Goal: Task Accomplishment & Management: Complete application form

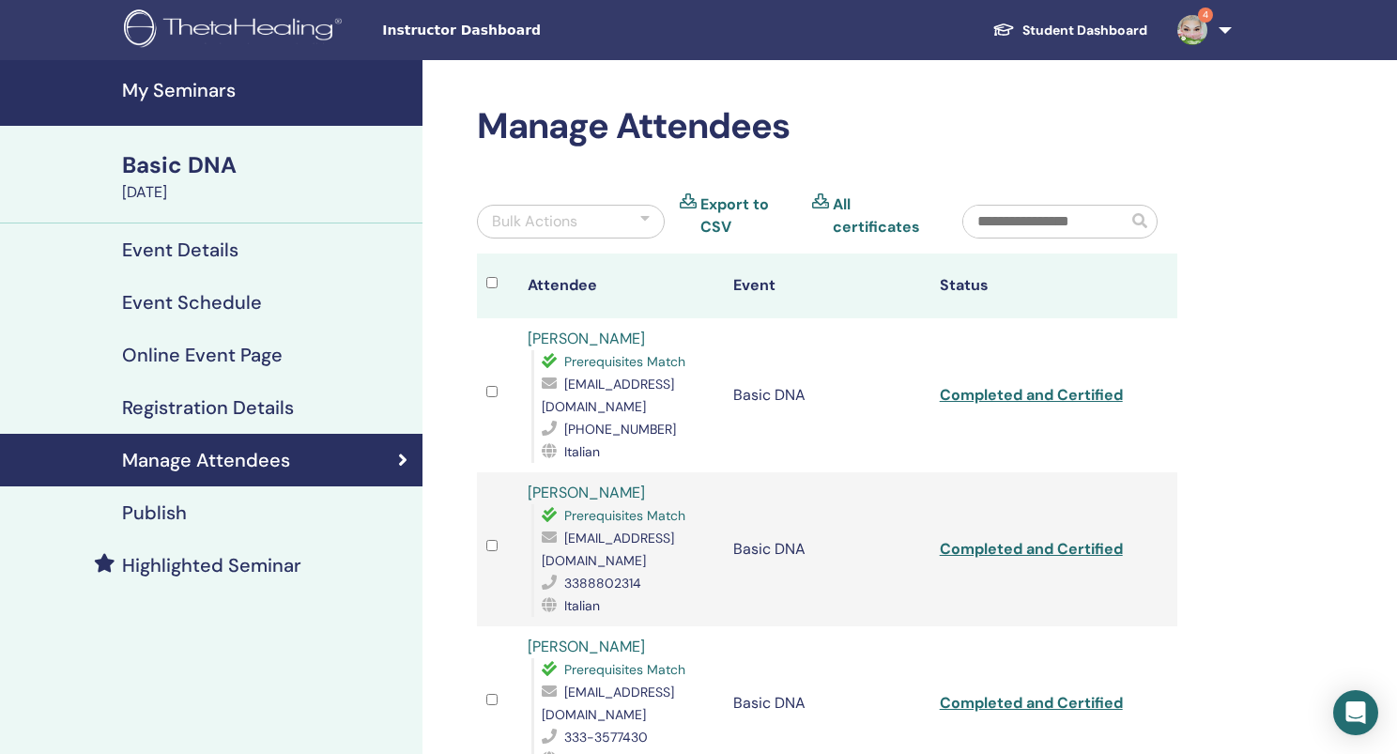
click at [174, 89] on h4 "My Seminars" at bounding box center [266, 90] width 289 height 23
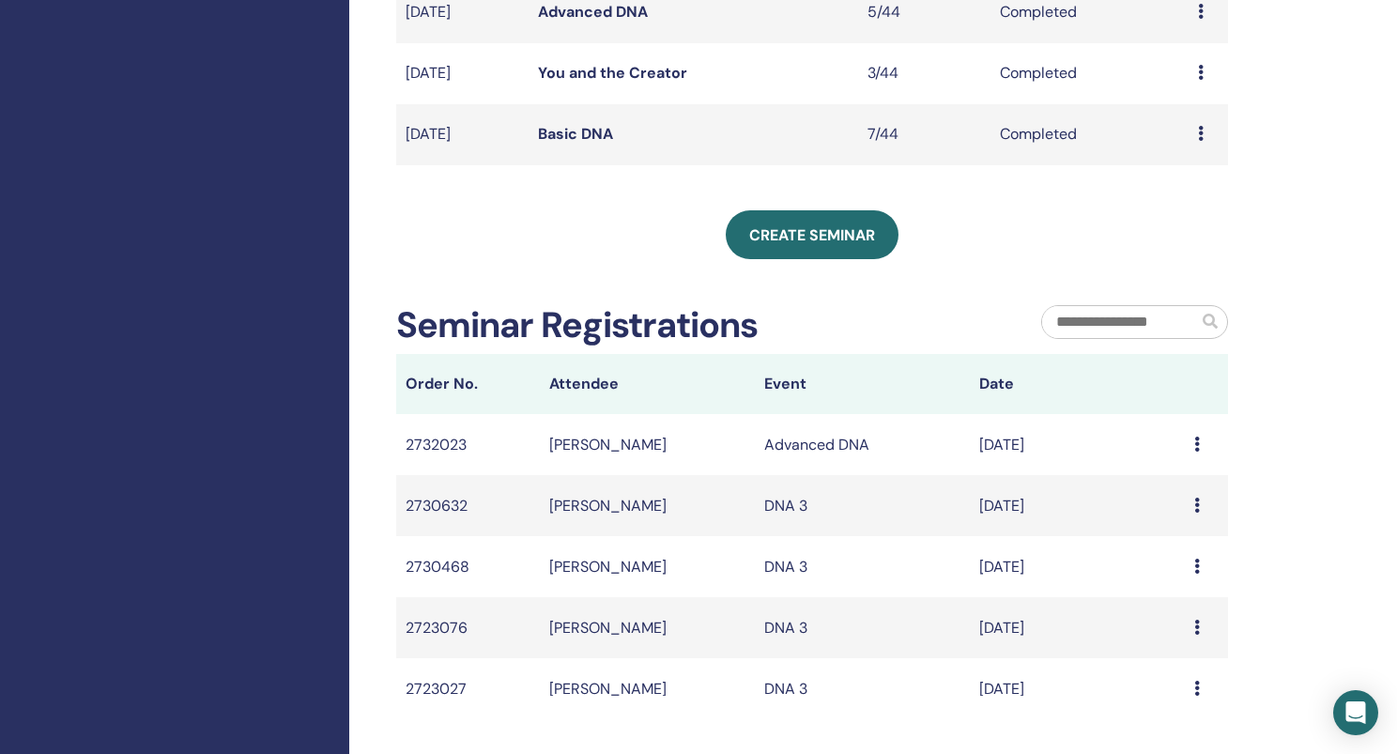
scroll to position [654, 0]
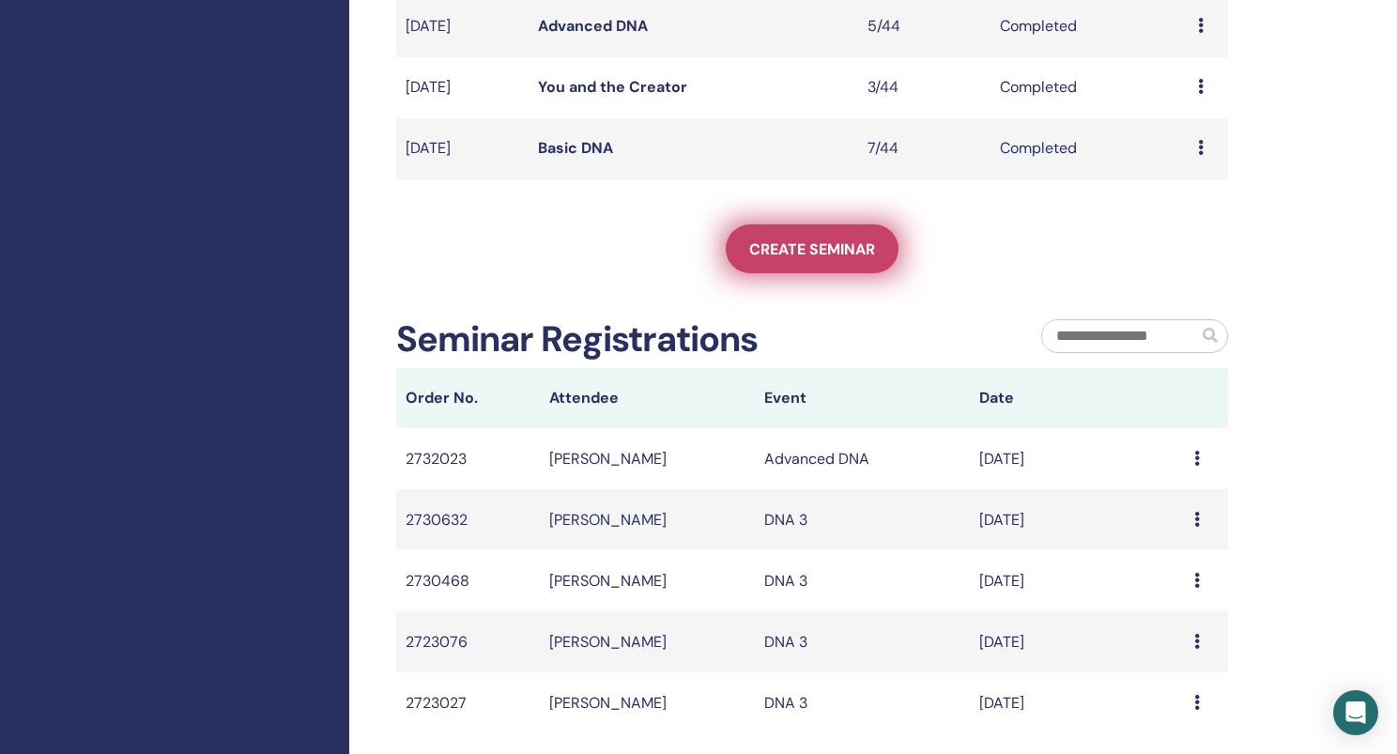
click at [801, 254] on span "Create seminar" at bounding box center [812, 249] width 126 height 20
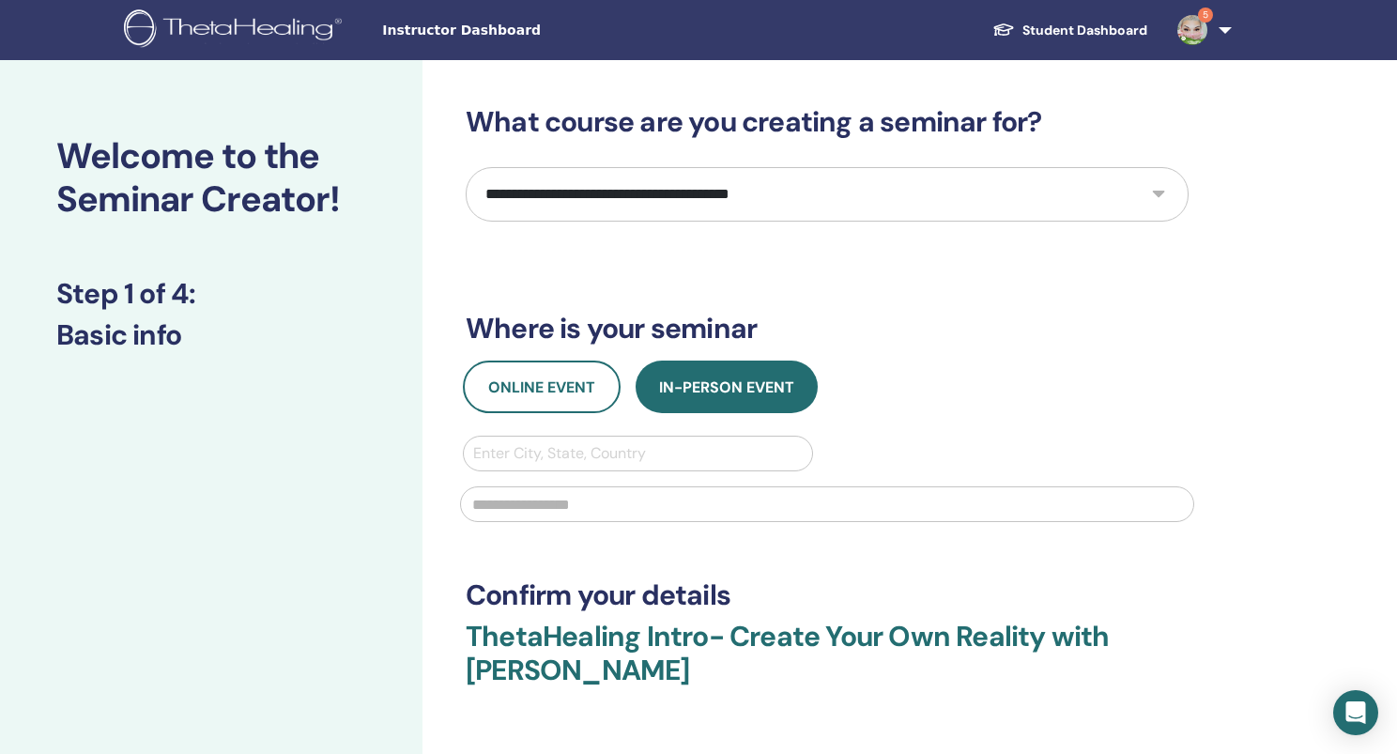
drag, startPoint x: 564, startPoint y: 381, endPoint x: 736, endPoint y: 232, distance: 227.6
click at [736, 232] on div "**********" at bounding box center [827, 456] width 723 height 702
select select "*"
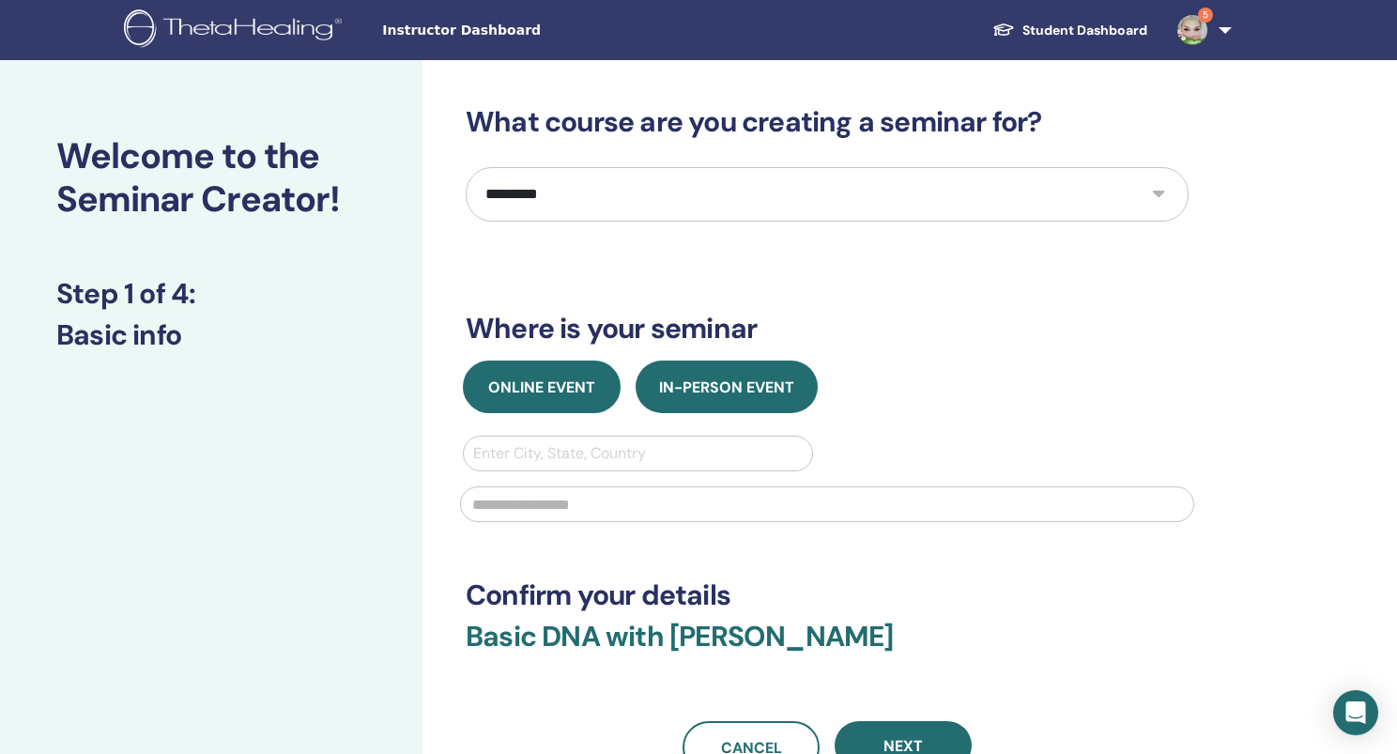
click at [571, 375] on button "Online Event" at bounding box center [542, 387] width 158 height 53
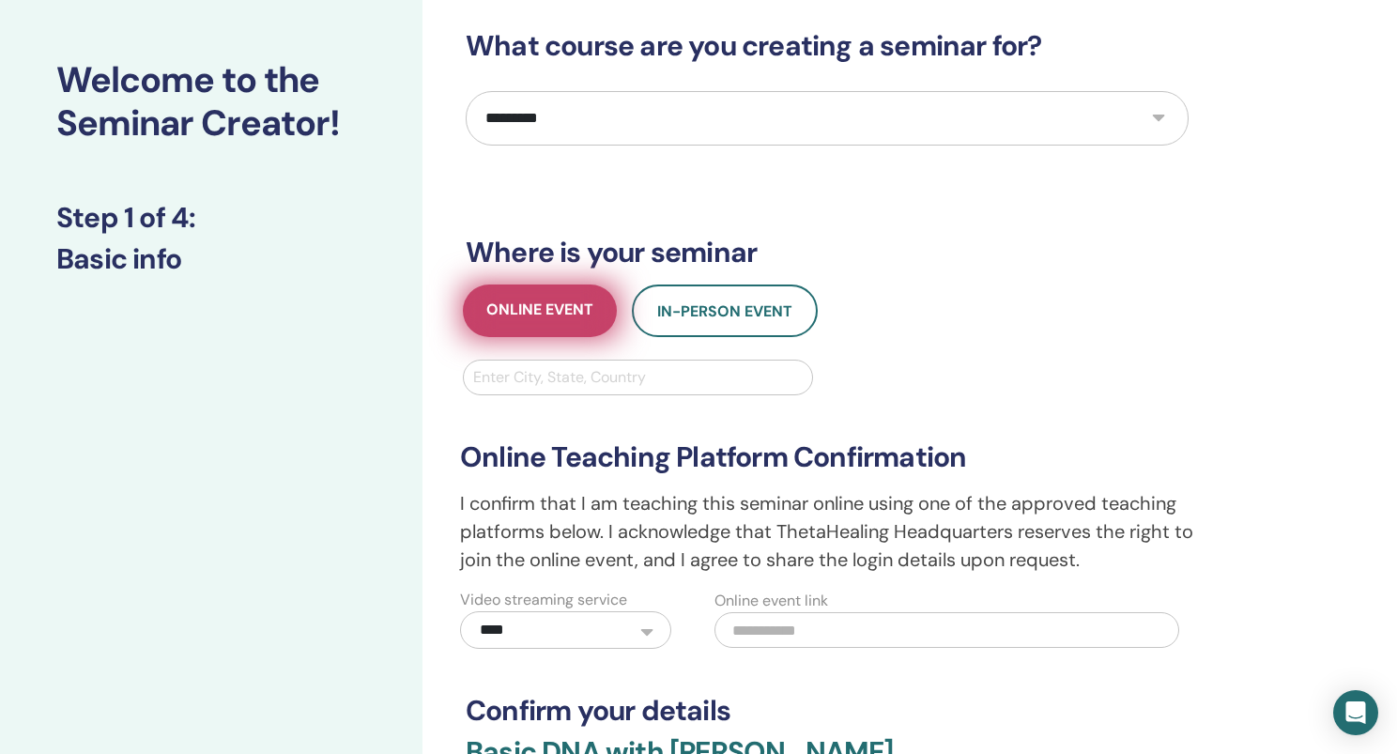
scroll to position [83, 0]
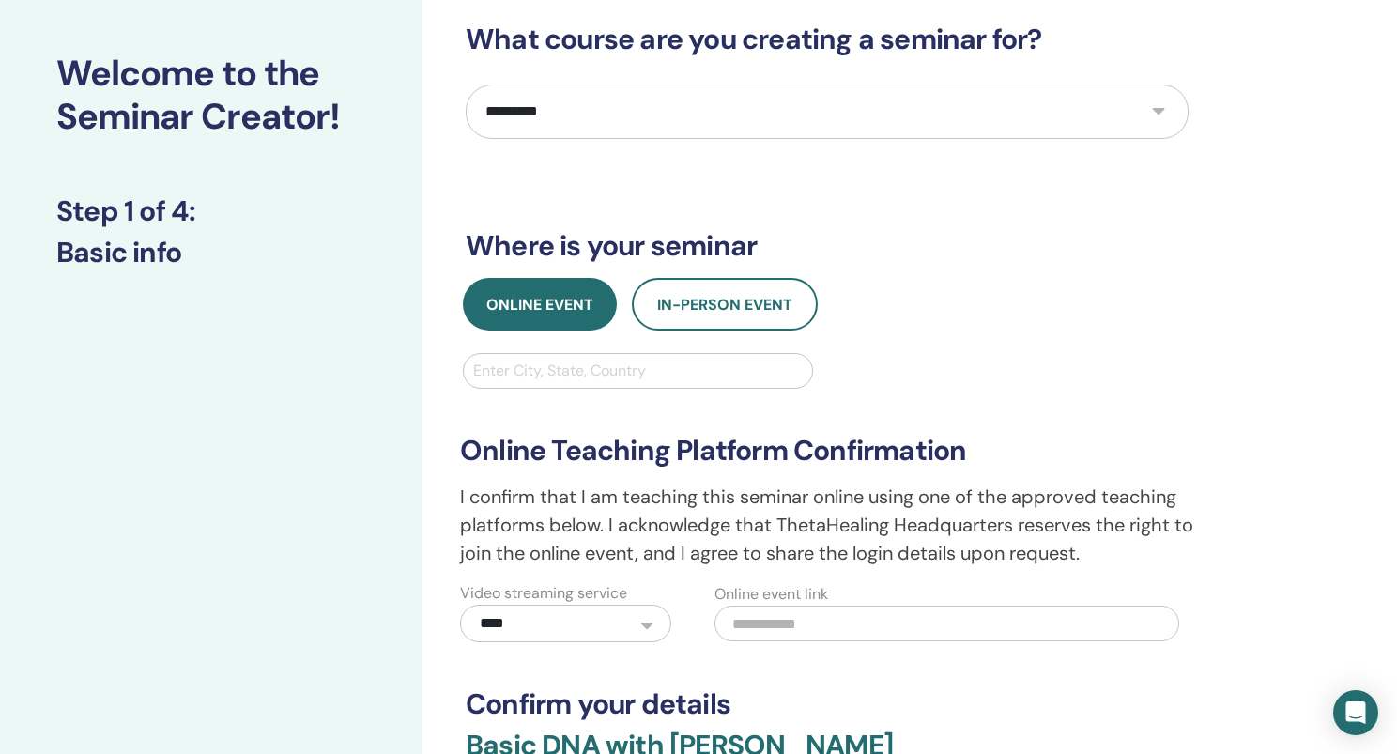
click at [552, 374] on div "Enter City, State, Country" at bounding box center [638, 371] width 330 height 23
type input "****"
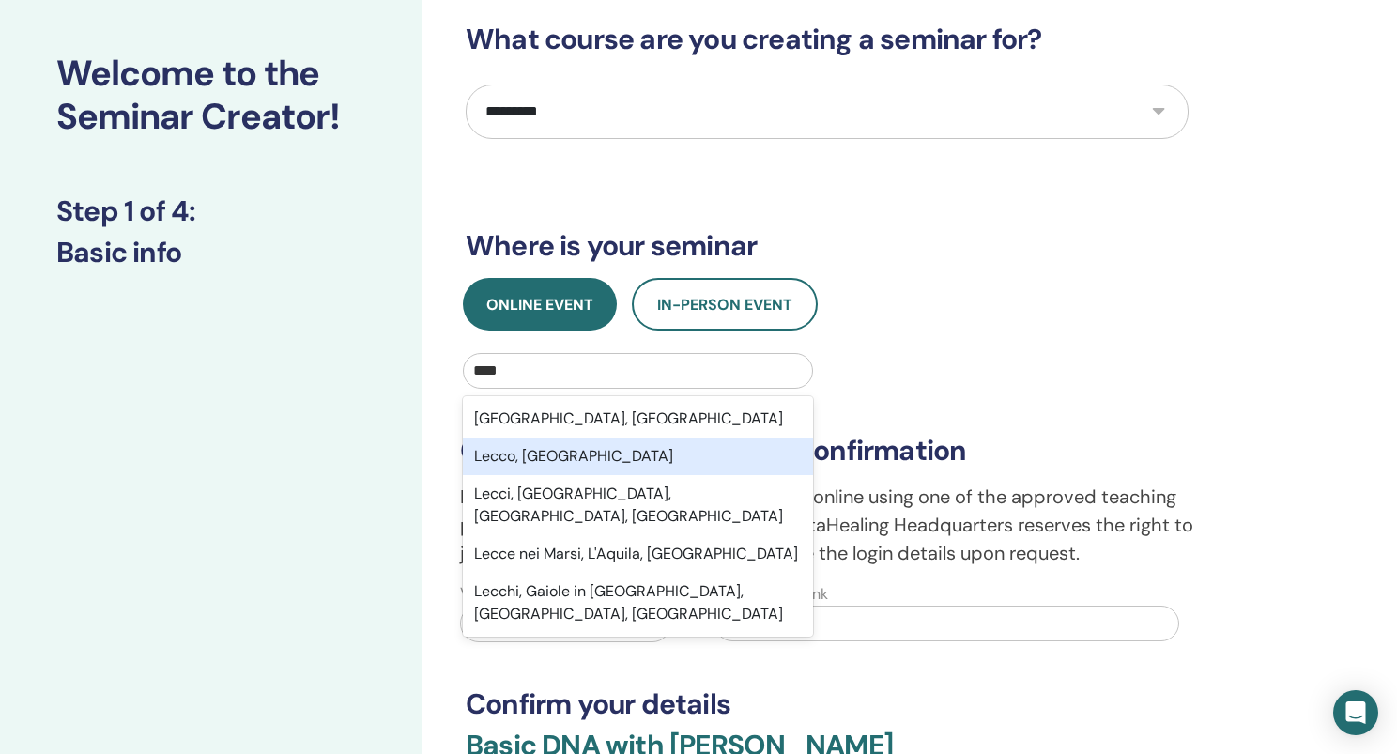
click at [530, 455] on div "Lecco, ITA" at bounding box center [638, 456] width 350 height 38
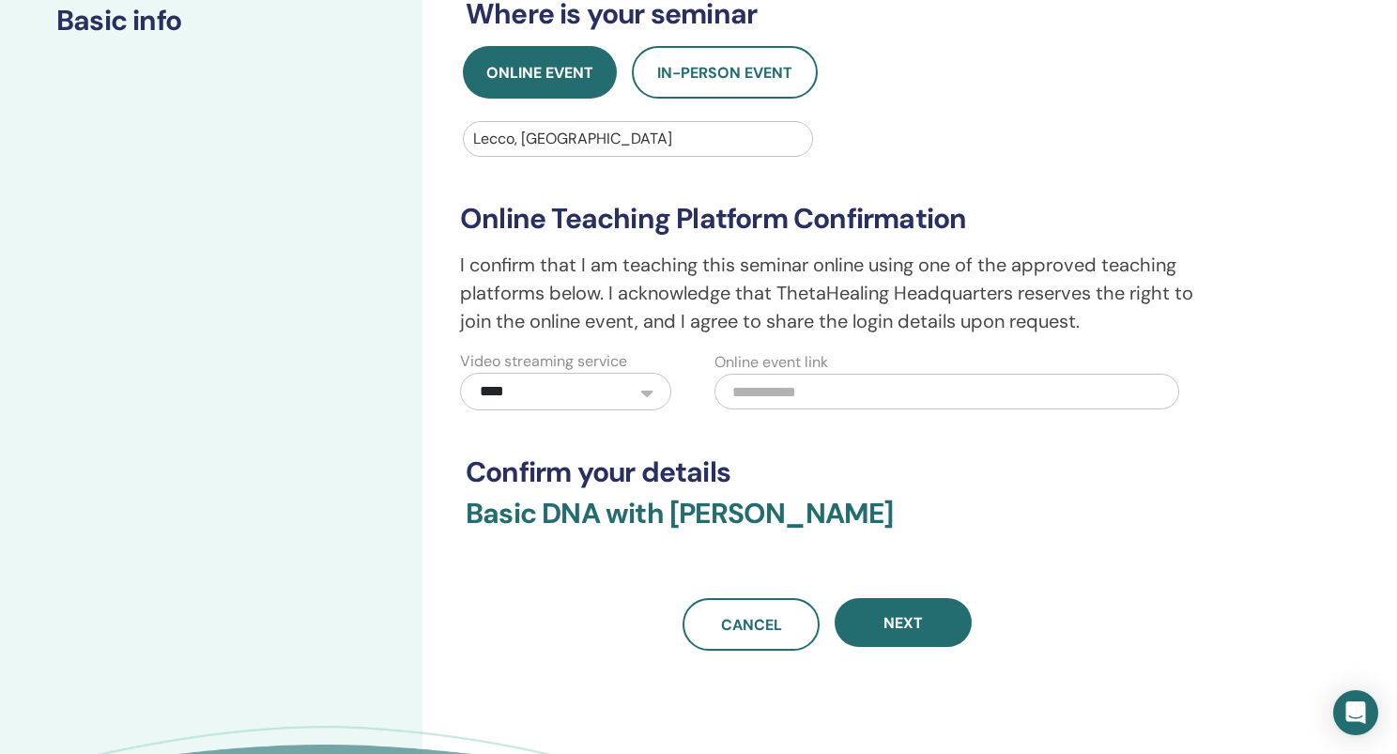
scroll to position [326, 0]
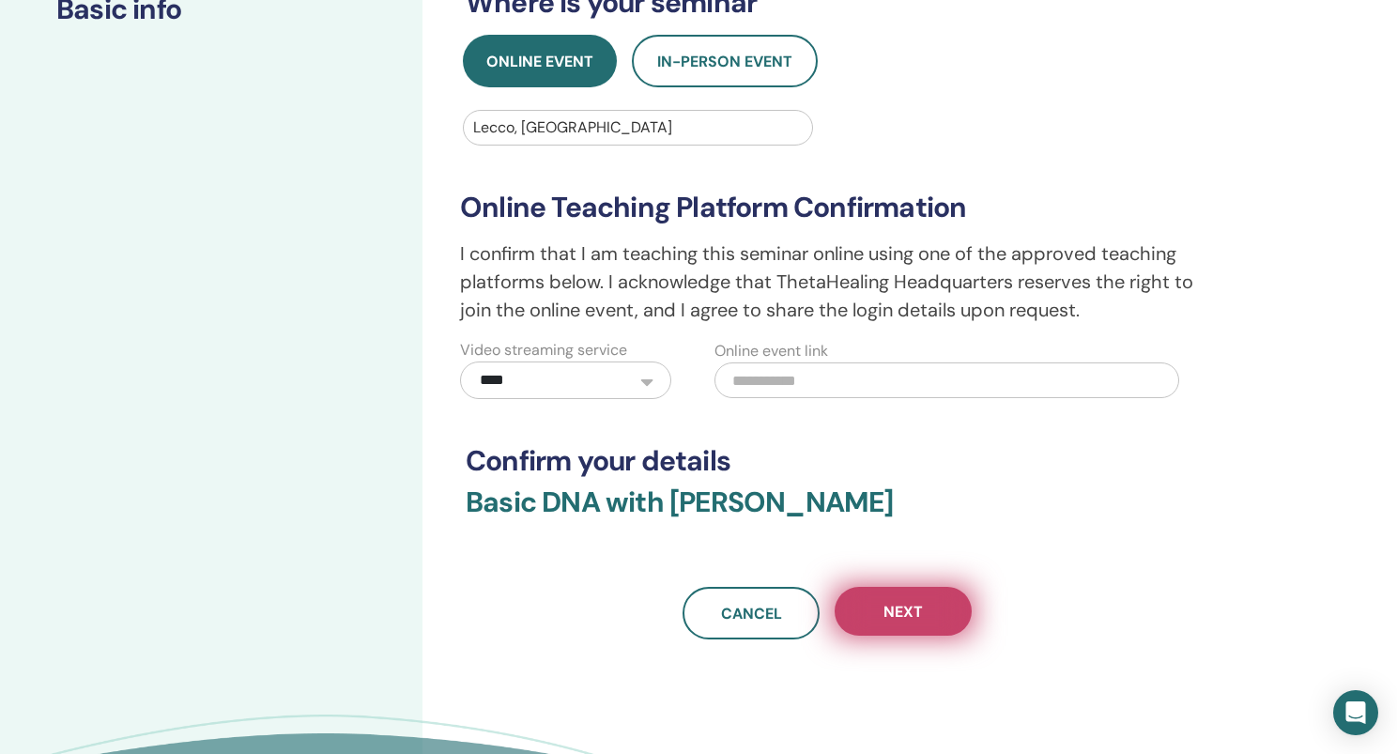
click at [896, 603] on span "Next" at bounding box center [902, 612] width 39 height 20
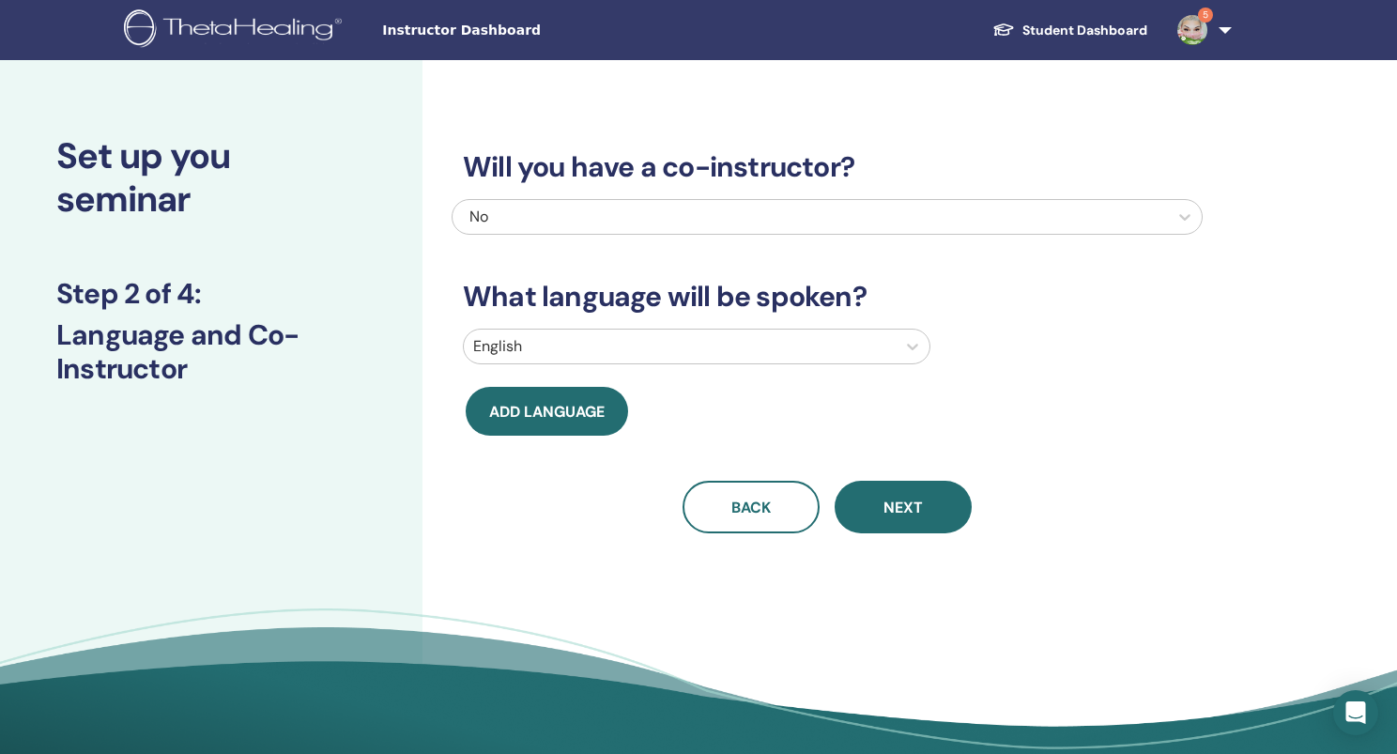
scroll to position [0, 0]
click at [574, 339] on div at bounding box center [679, 346] width 413 height 26
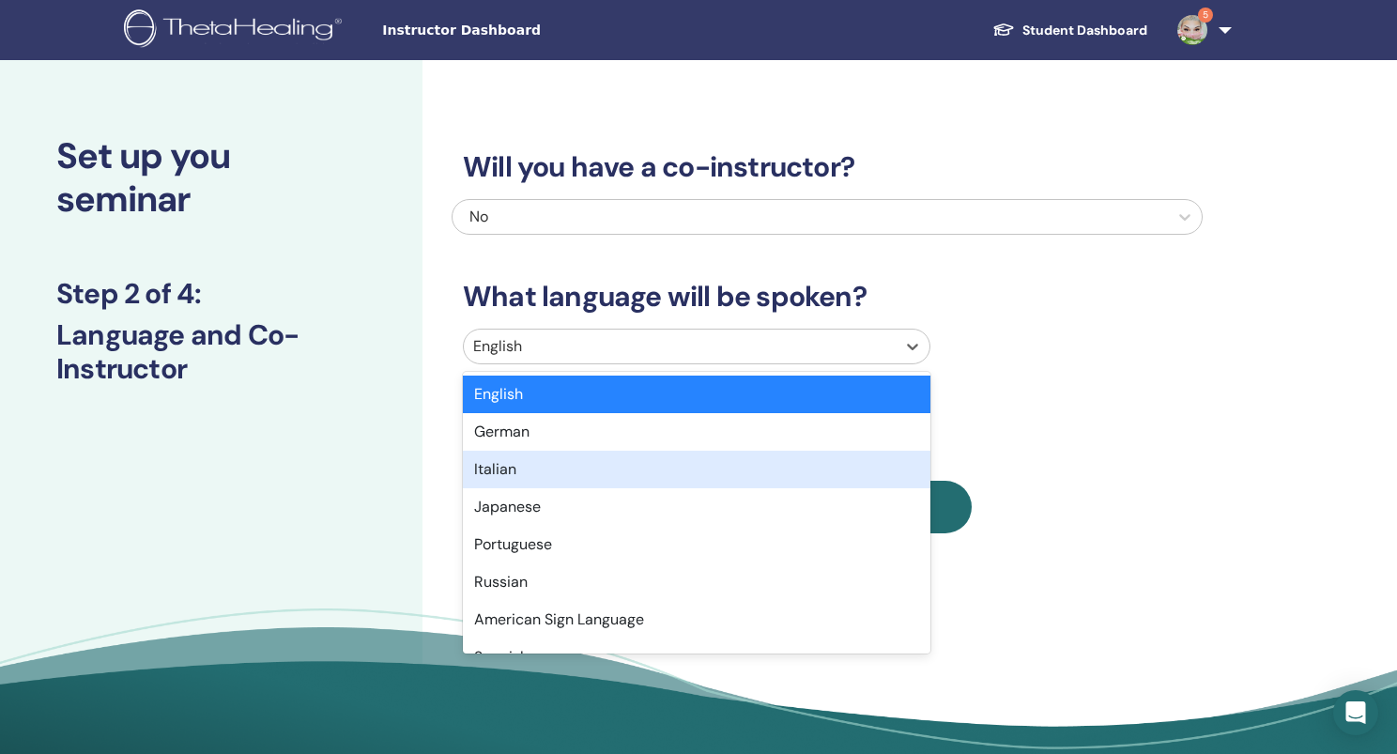
click at [558, 469] on div "Italian" at bounding box center [697, 470] width 468 height 38
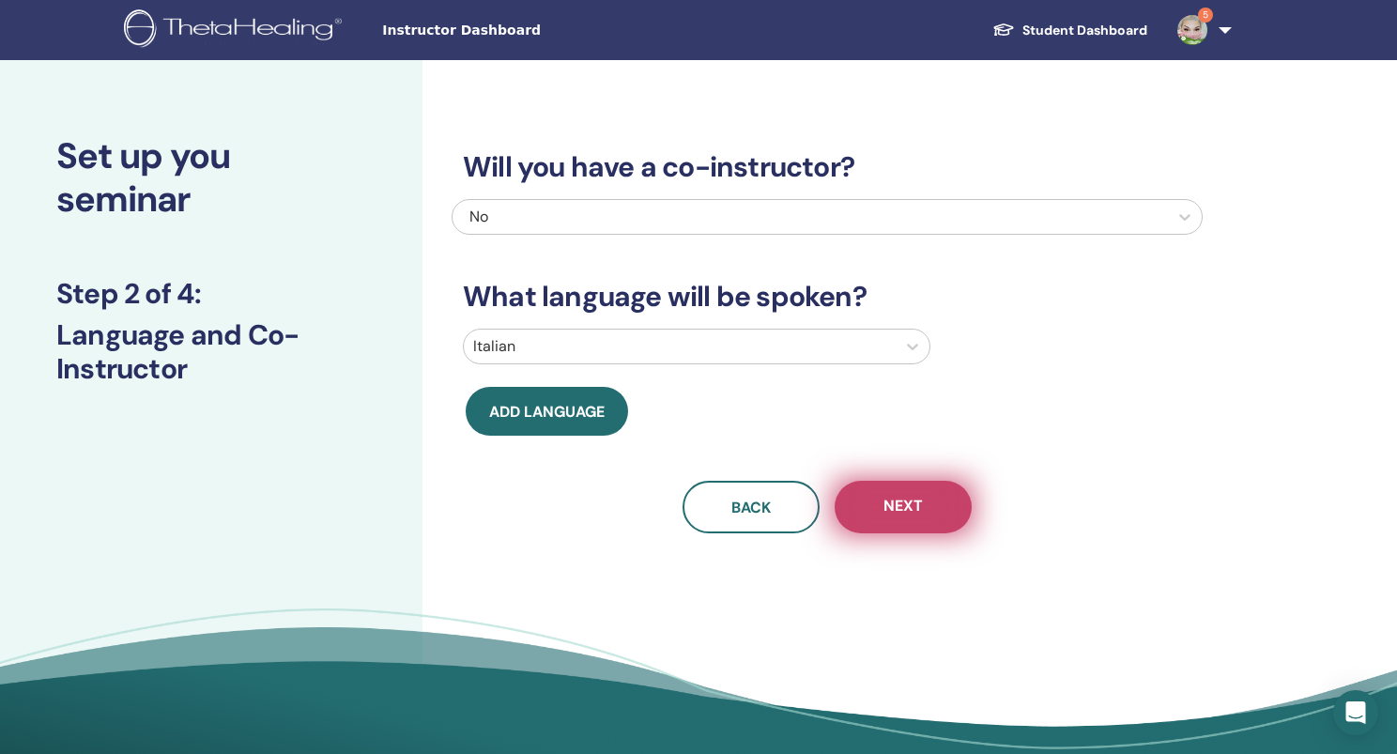
click at [922, 499] on span "Next" at bounding box center [902, 507] width 39 height 23
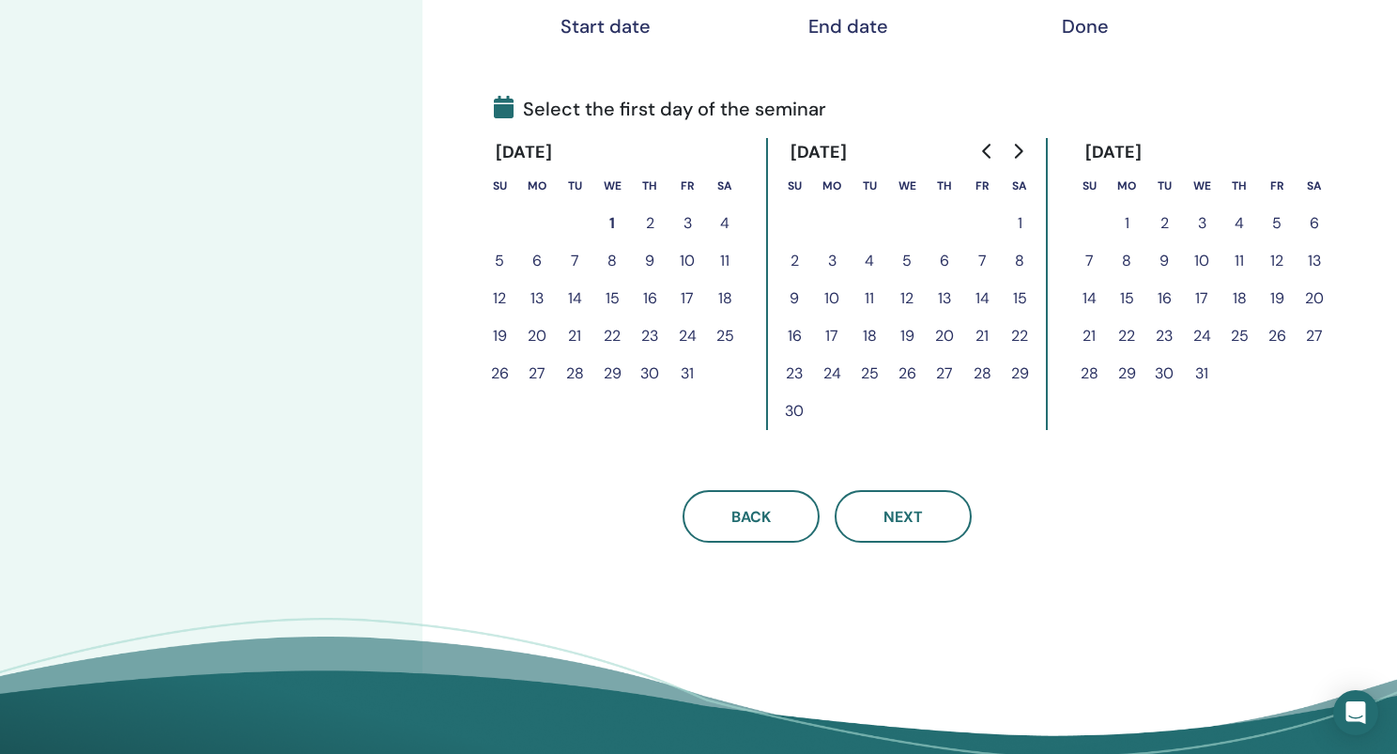
scroll to position [358, 0]
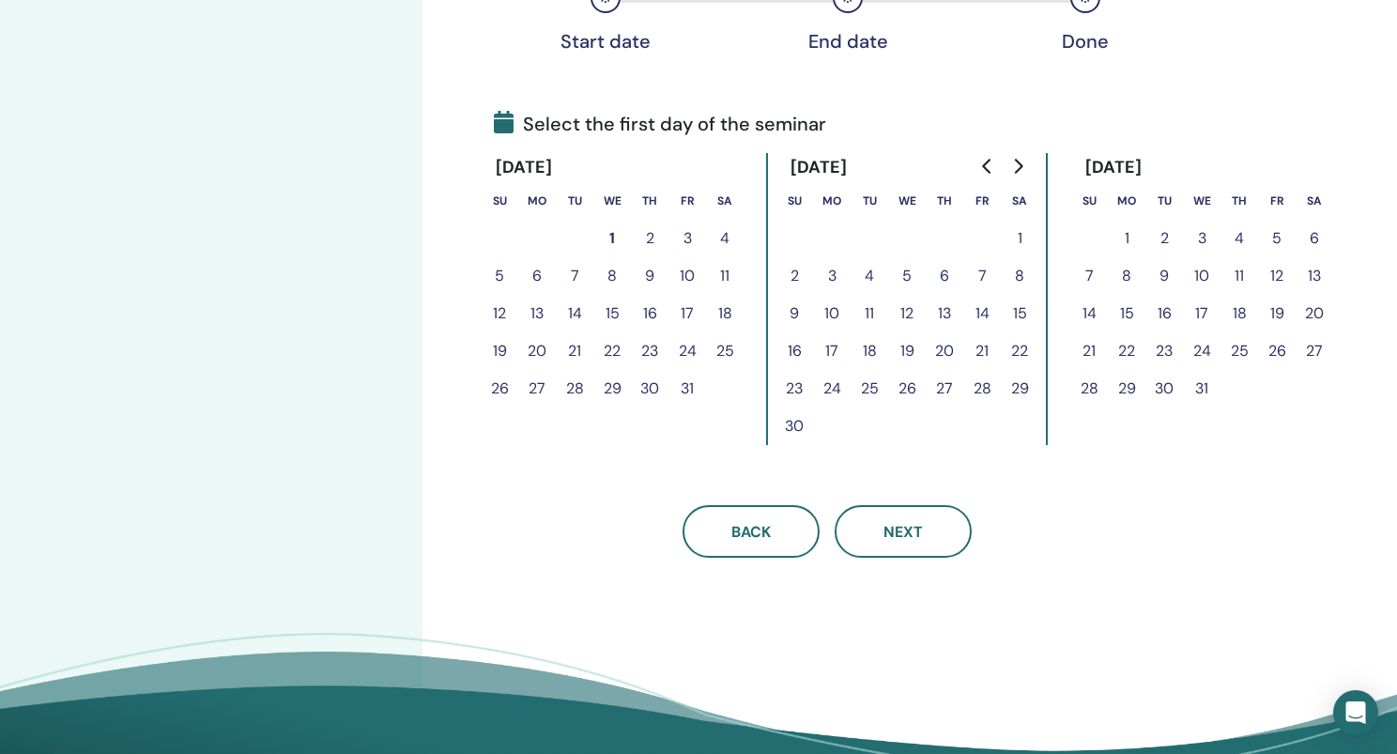
click at [983, 272] on button "7" at bounding box center [982, 276] width 38 height 38
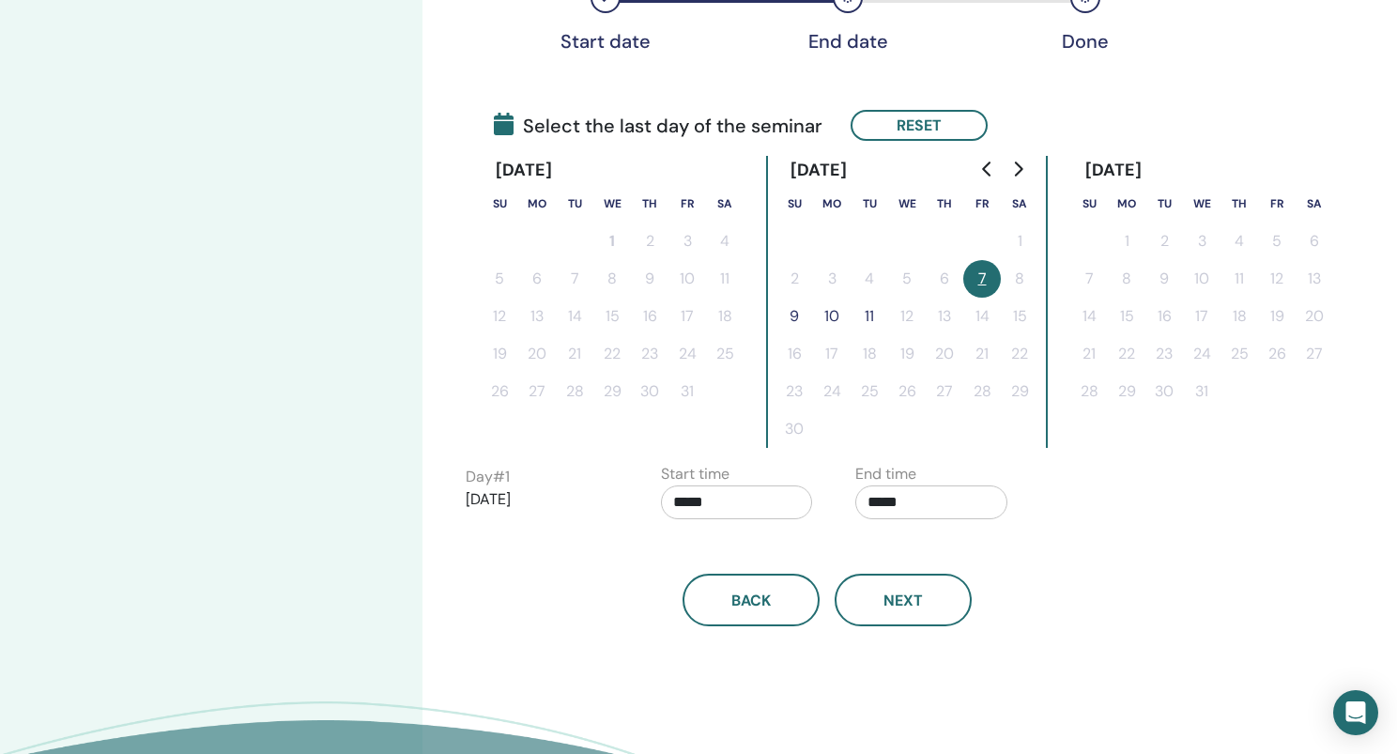
click at [797, 315] on button "9" at bounding box center [794, 317] width 38 height 38
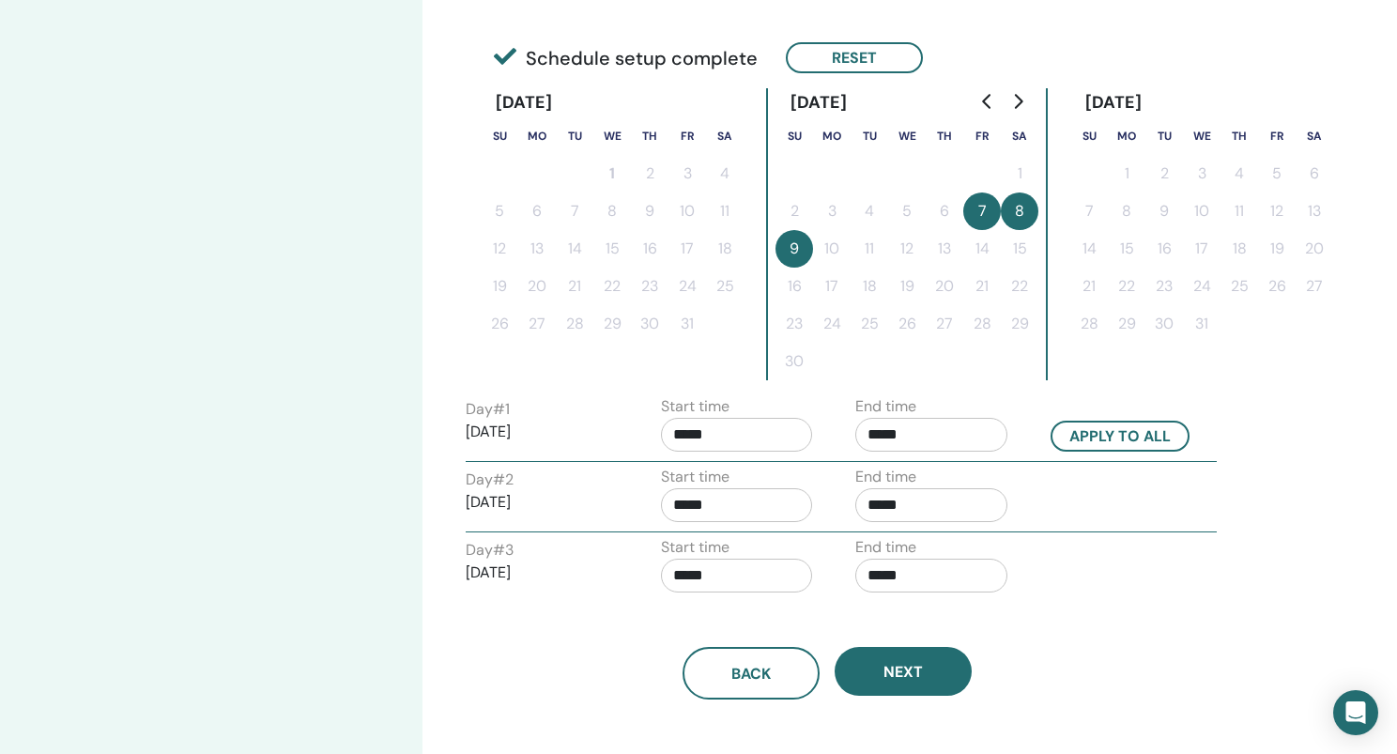
scroll to position [427, 0]
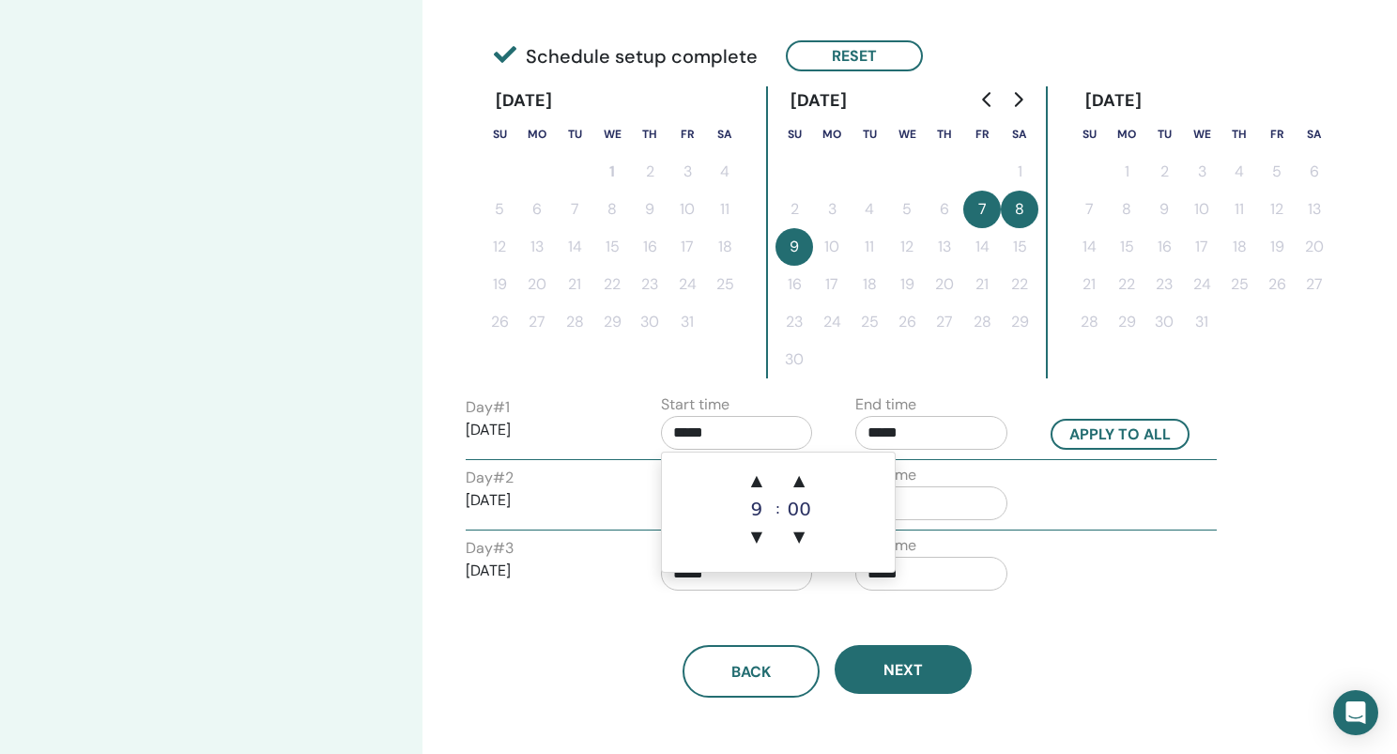
click at [690, 435] on input "*****" at bounding box center [737, 433] width 152 height 34
click at [758, 483] on span "▲" at bounding box center [757, 481] width 38 height 38
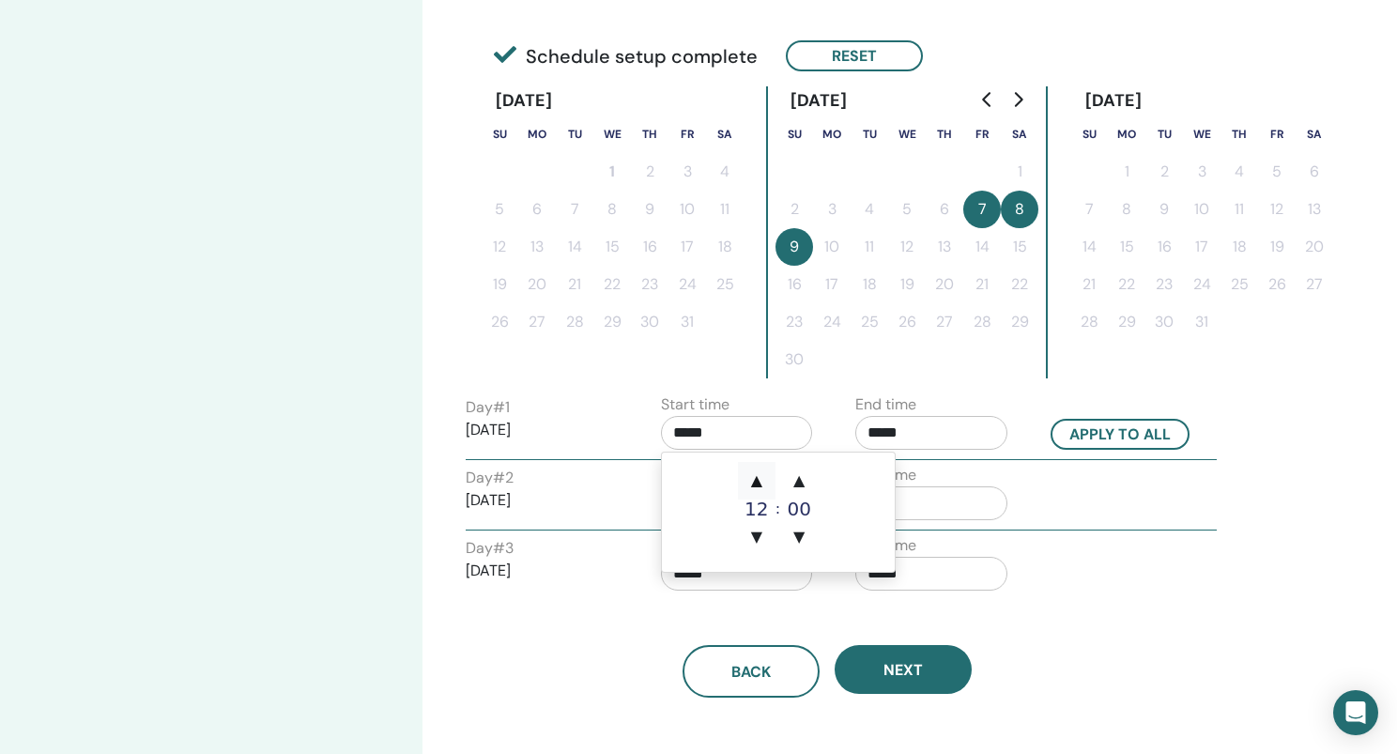
type input "*****"
click at [884, 434] on input "*****" at bounding box center [931, 433] width 152 height 34
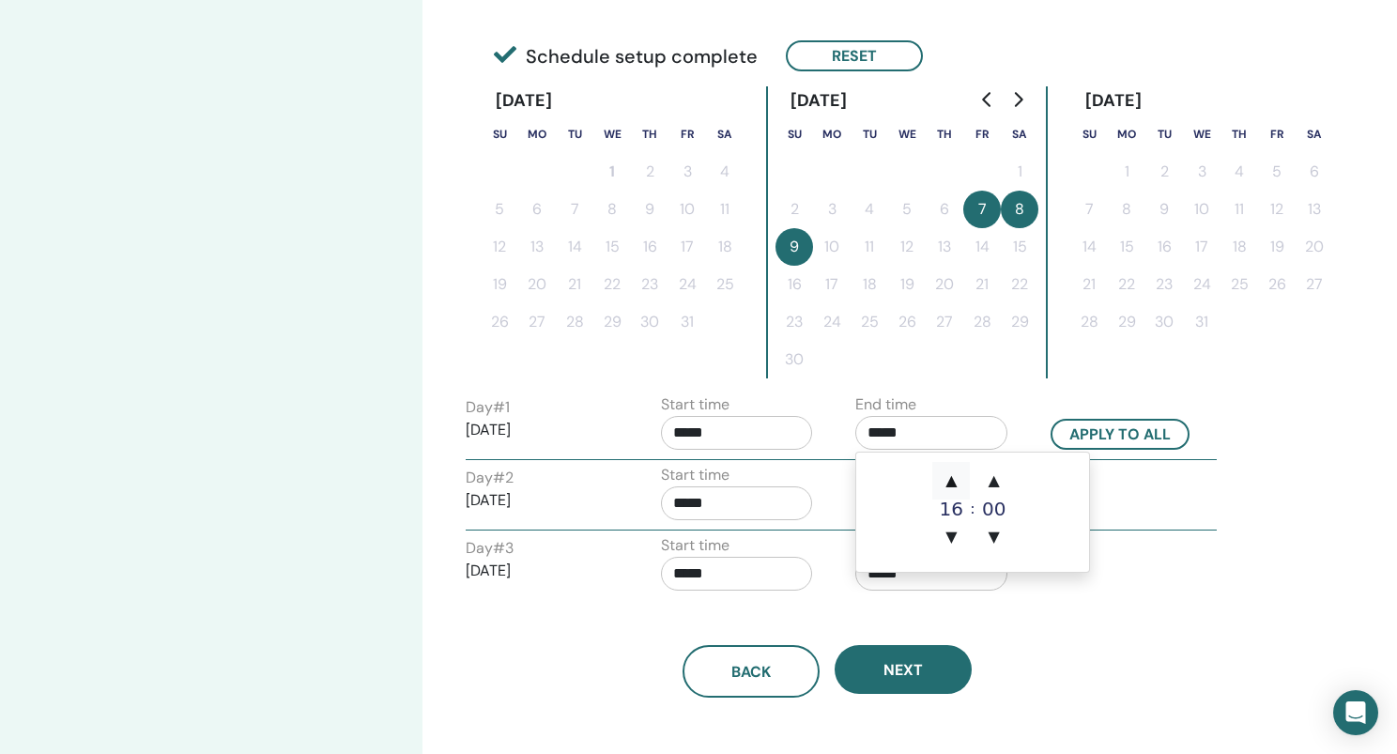
click at [952, 474] on span "▲" at bounding box center [951, 481] width 38 height 38
type input "*****"
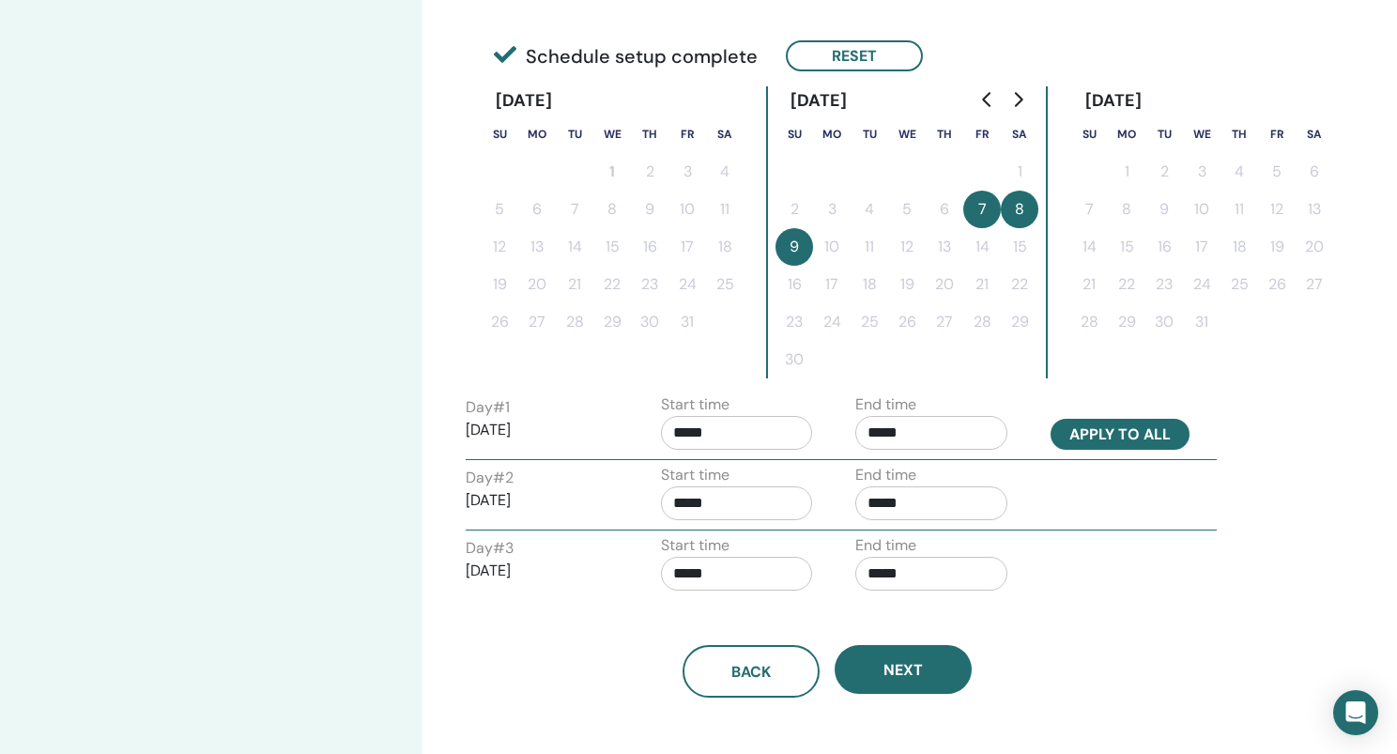
click at [1143, 435] on button "Apply to all" at bounding box center [1120, 434] width 139 height 31
type input "*****"
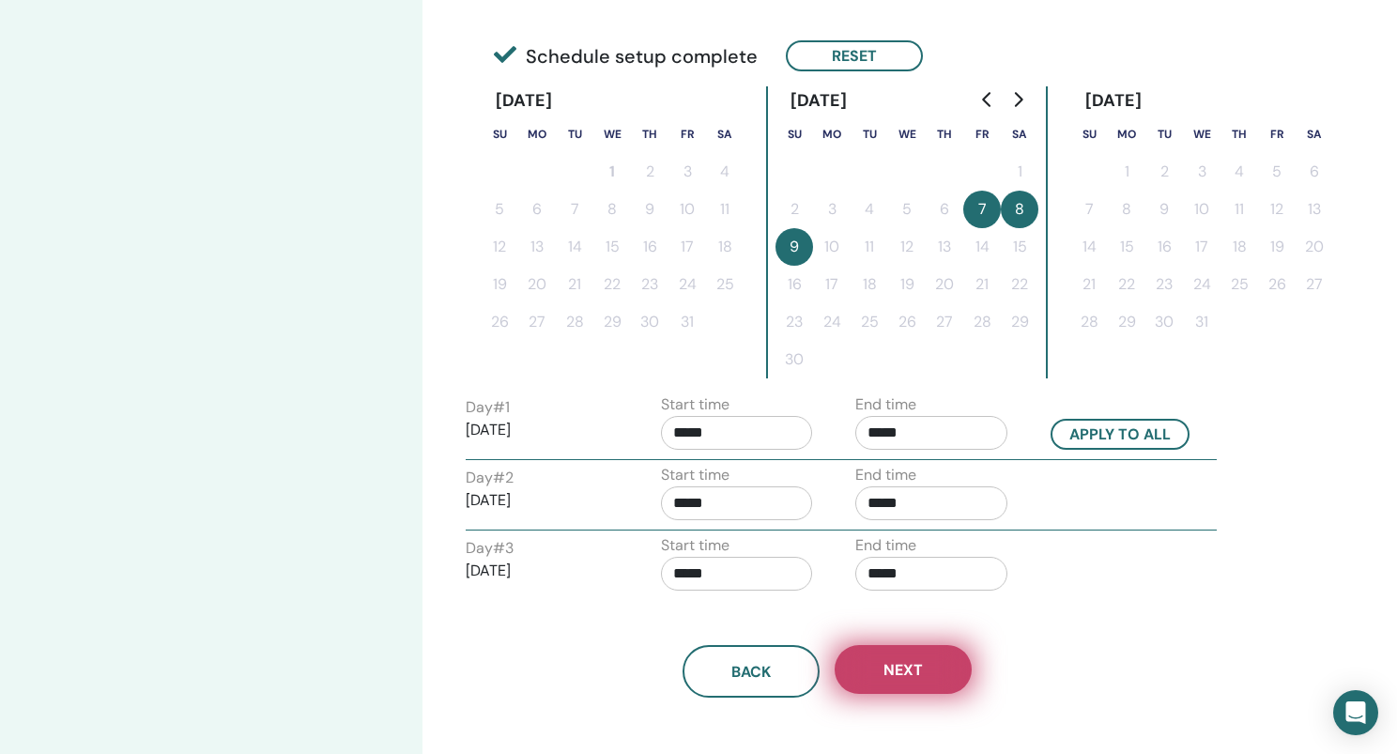
click at [915, 658] on button "Next" at bounding box center [903, 669] width 137 height 49
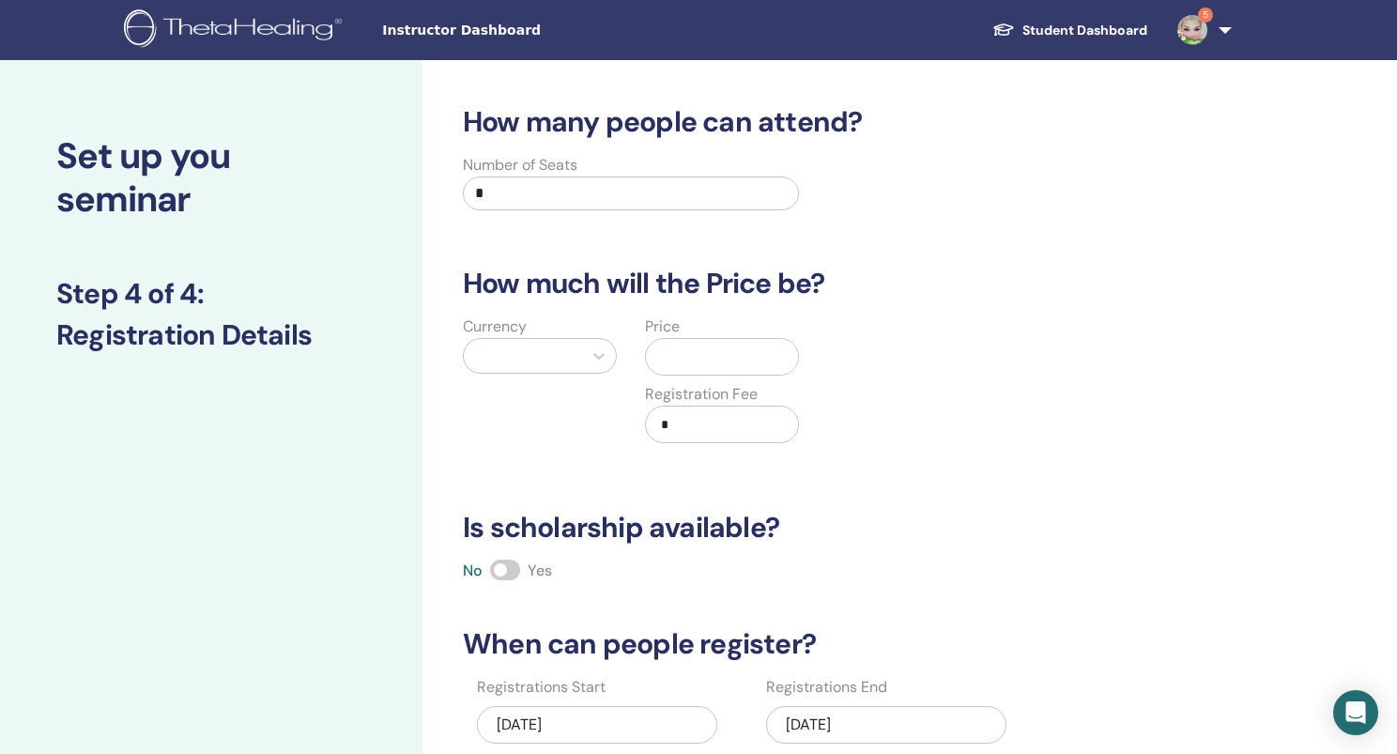
scroll to position [0, 0]
drag, startPoint x: 498, startPoint y: 191, endPoint x: 450, endPoint y: 186, distance: 48.1
click at [450, 186] on div "Number of Seats *" at bounding box center [631, 188] width 364 height 68
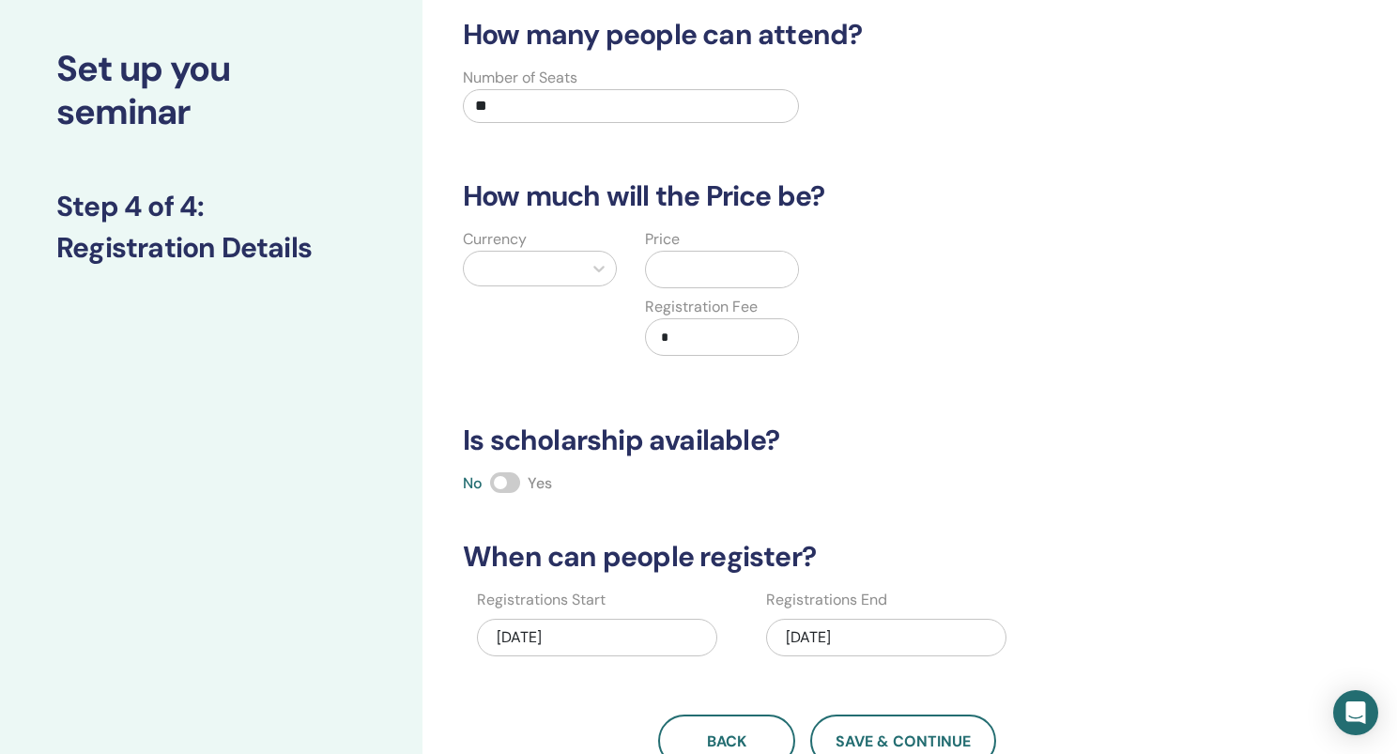
scroll to position [89, 0]
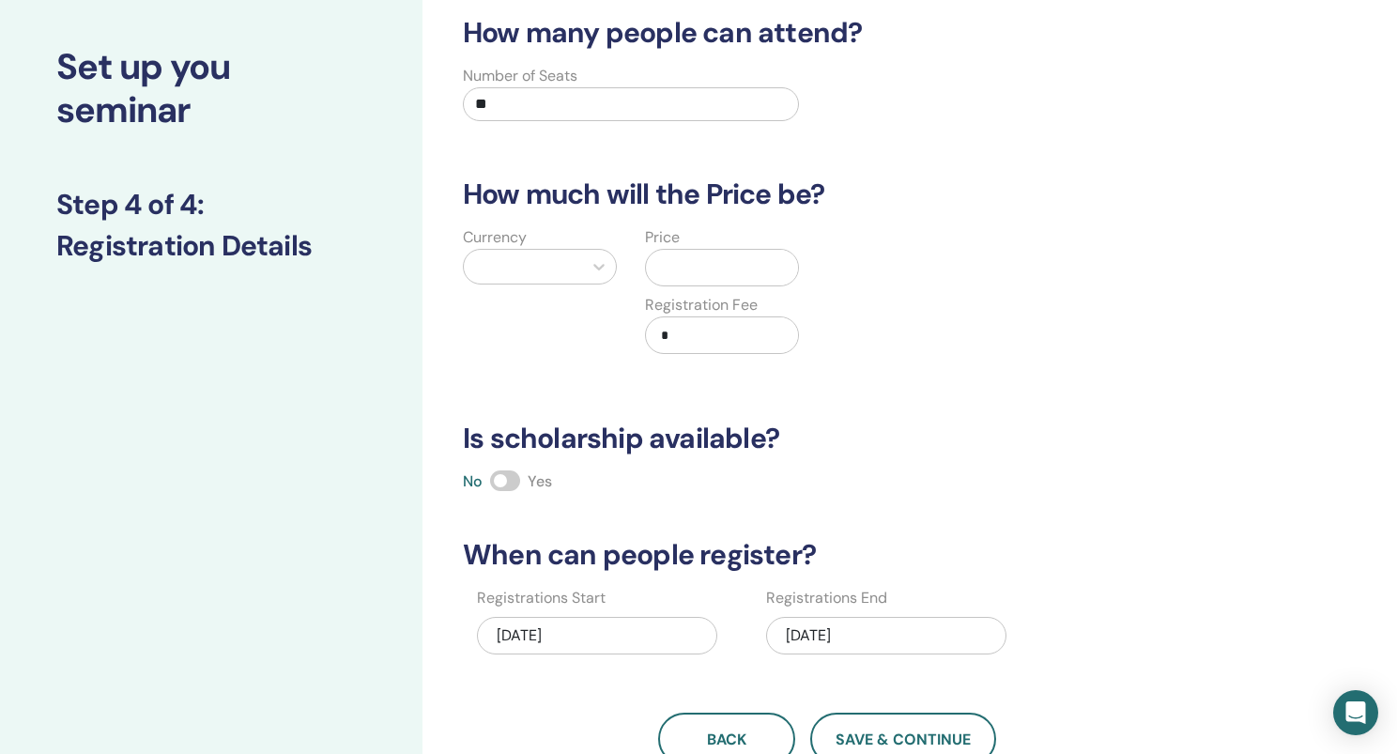
type input "**"
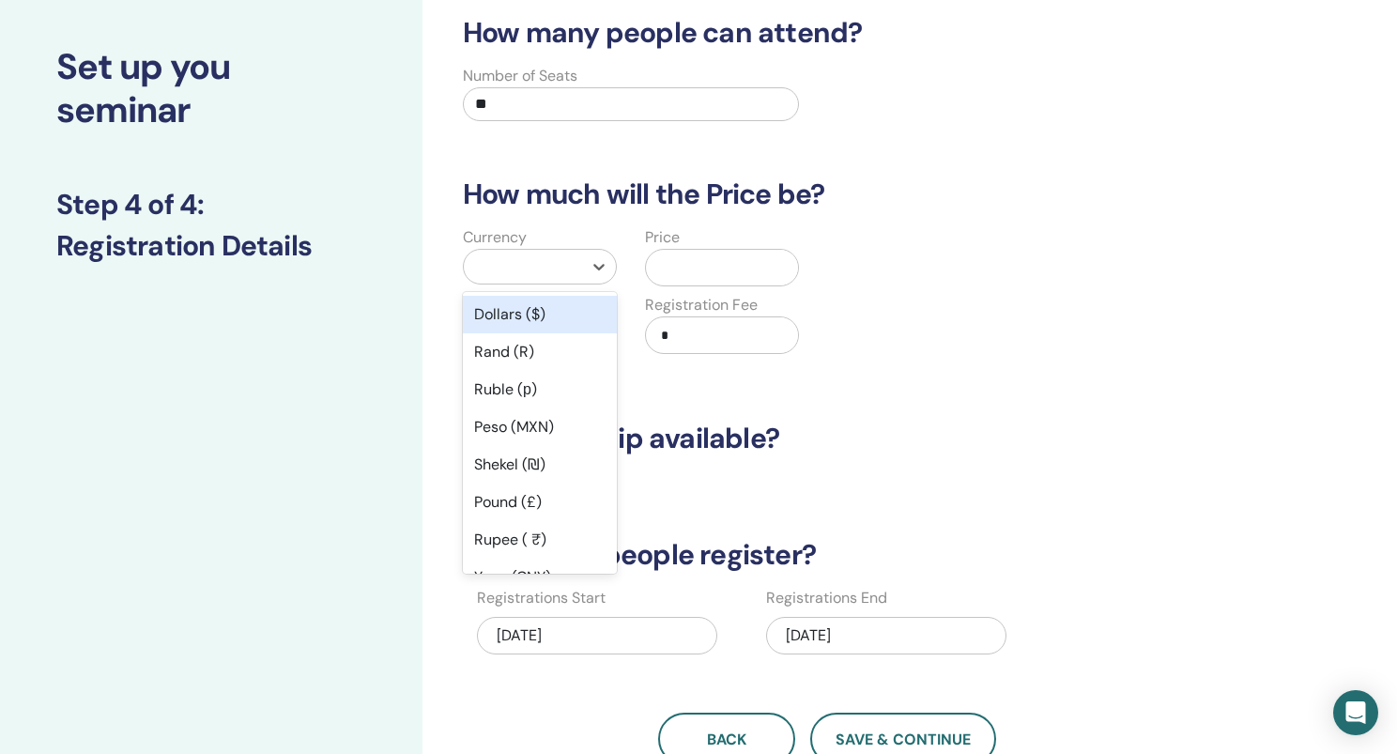
click at [517, 269] on div at bounding box center [523, 266] width 100 height 26
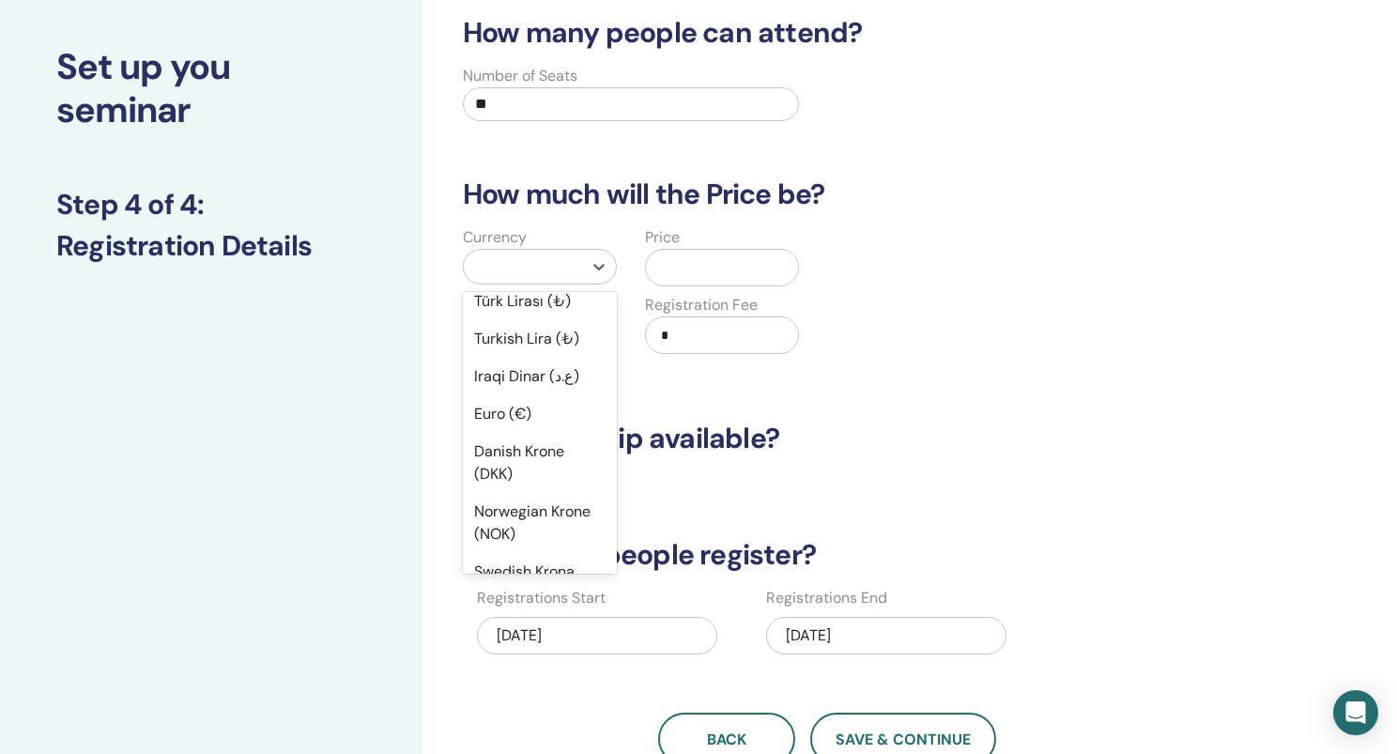
scroll to position [1357, 0]
click at [527, 414] on div "Euro (€)" at bounding box center [540, 415] width 154 height 38
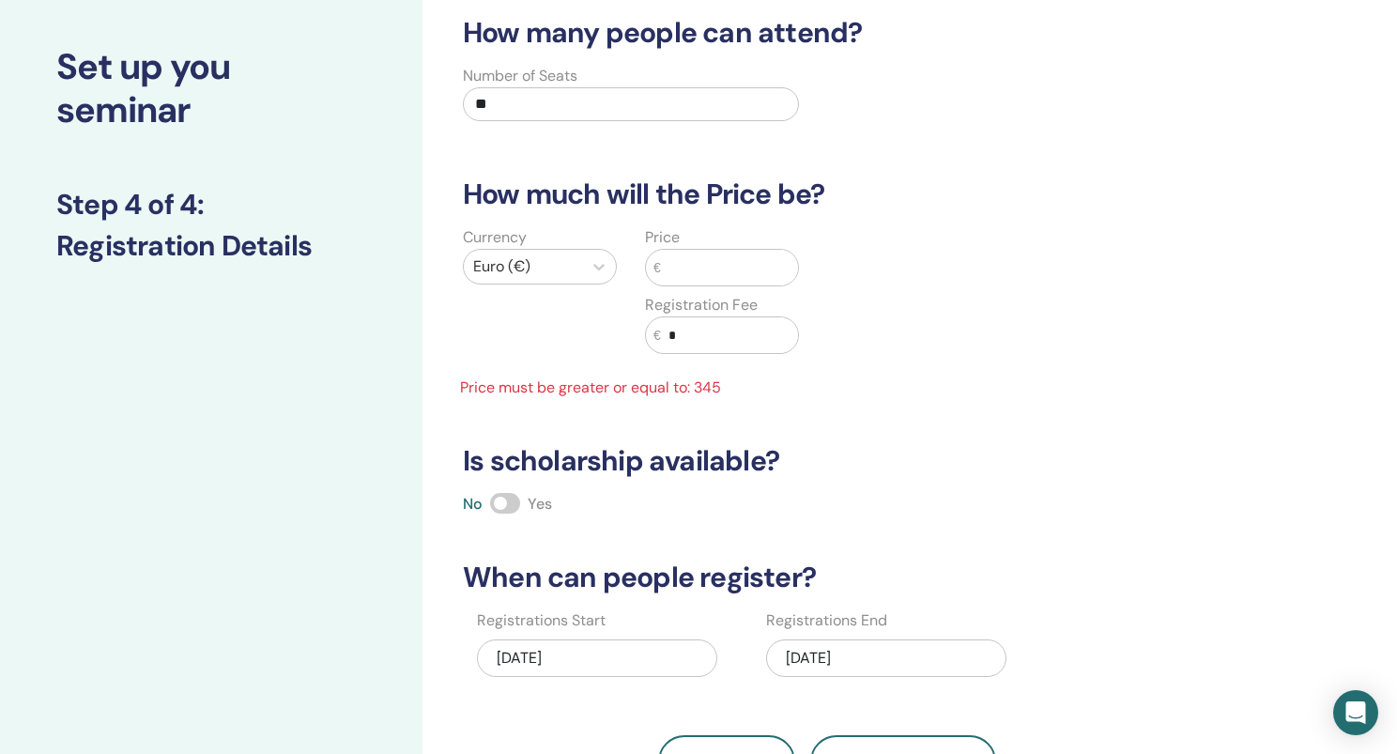
click at [691, 275] on input "text" at bounding box center [729, 268] width 137 height 36
click at [690, 333] on input "*" at bounding box center [729, 335] width 137 height 36
type input "***"
click at [692, 267] on input "text" at bounding box center [729, 268] width 137 height 36
type input "***"
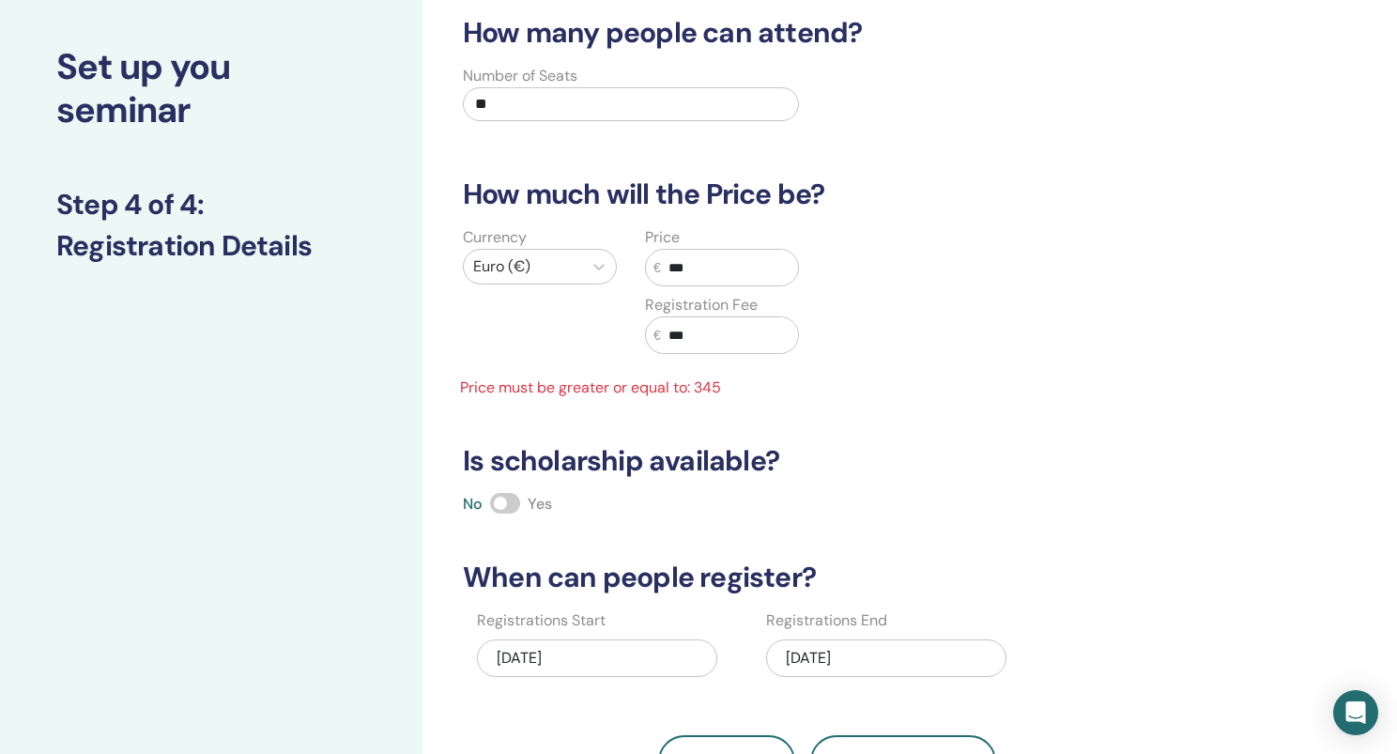
click at [922, 310] on div "Currency Euro (€) Price € *** Registration Fee € *** Price must be greater or e…" at bounding box center [812, 312] width 751 height 173
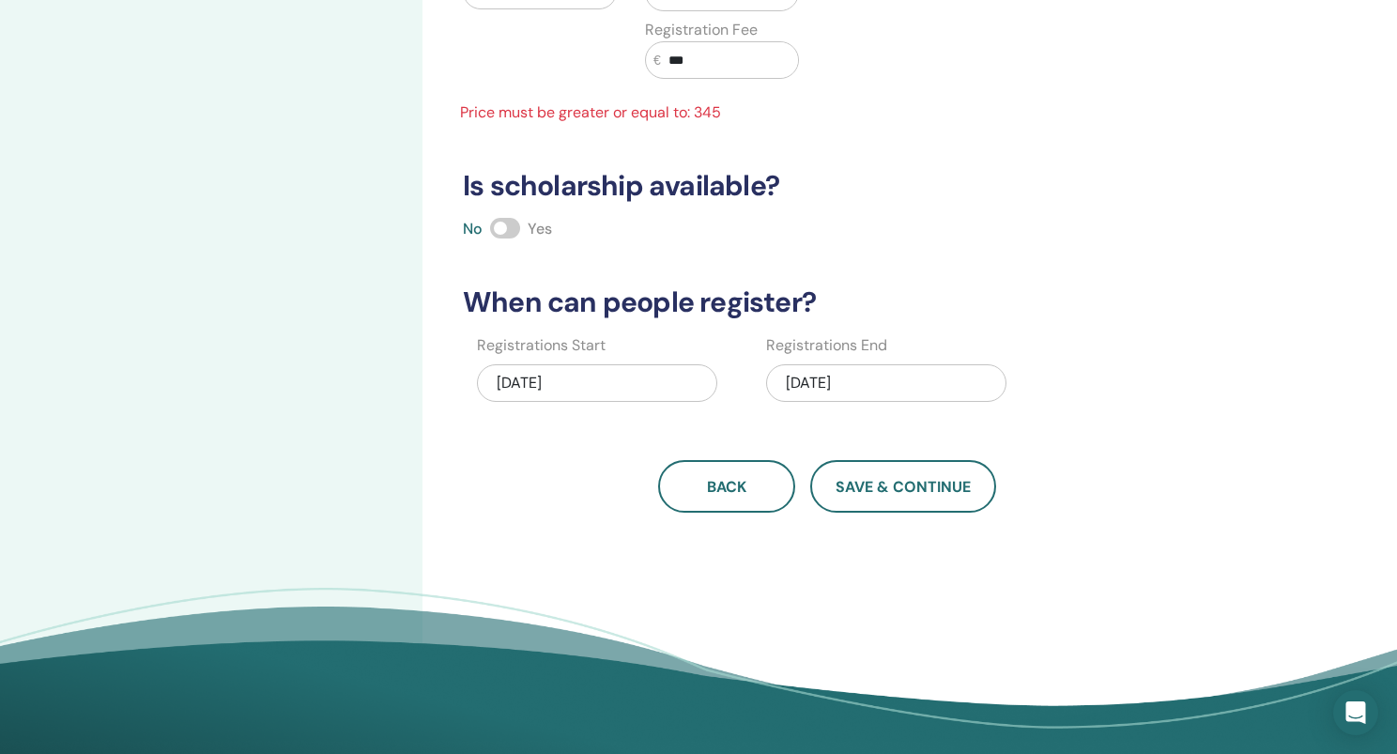
scroll to position [377, 0]
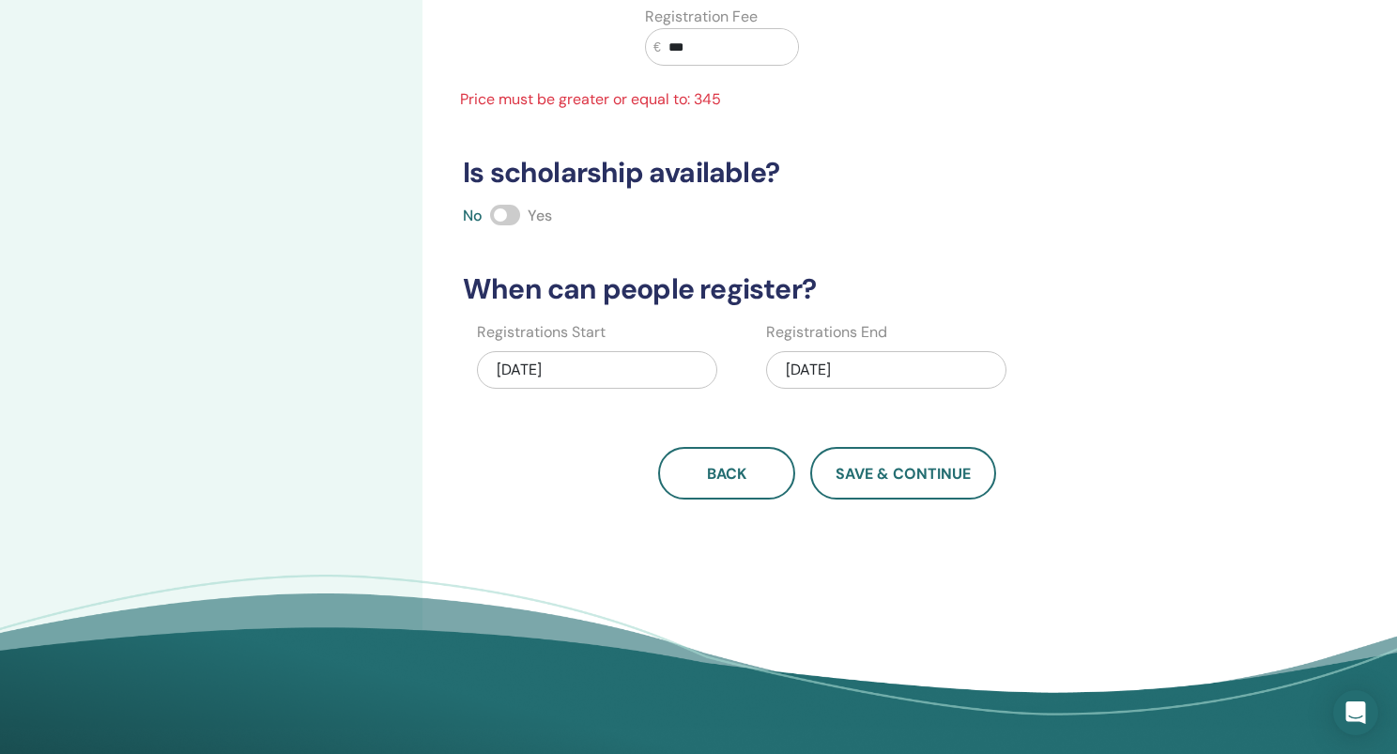
click at [601, 370] on div "[DATE]" at bounding box center [597, 370] width 240 height 38
click at [781, 249] on div "How many people can attend? Number of Seats ** How much will the Price be? Curr…" at bounding box center [827, 114] width 751 height 772
click at [823, 366] on div "11/09/2025" at bounding box center [886, 370] width 240 height 38
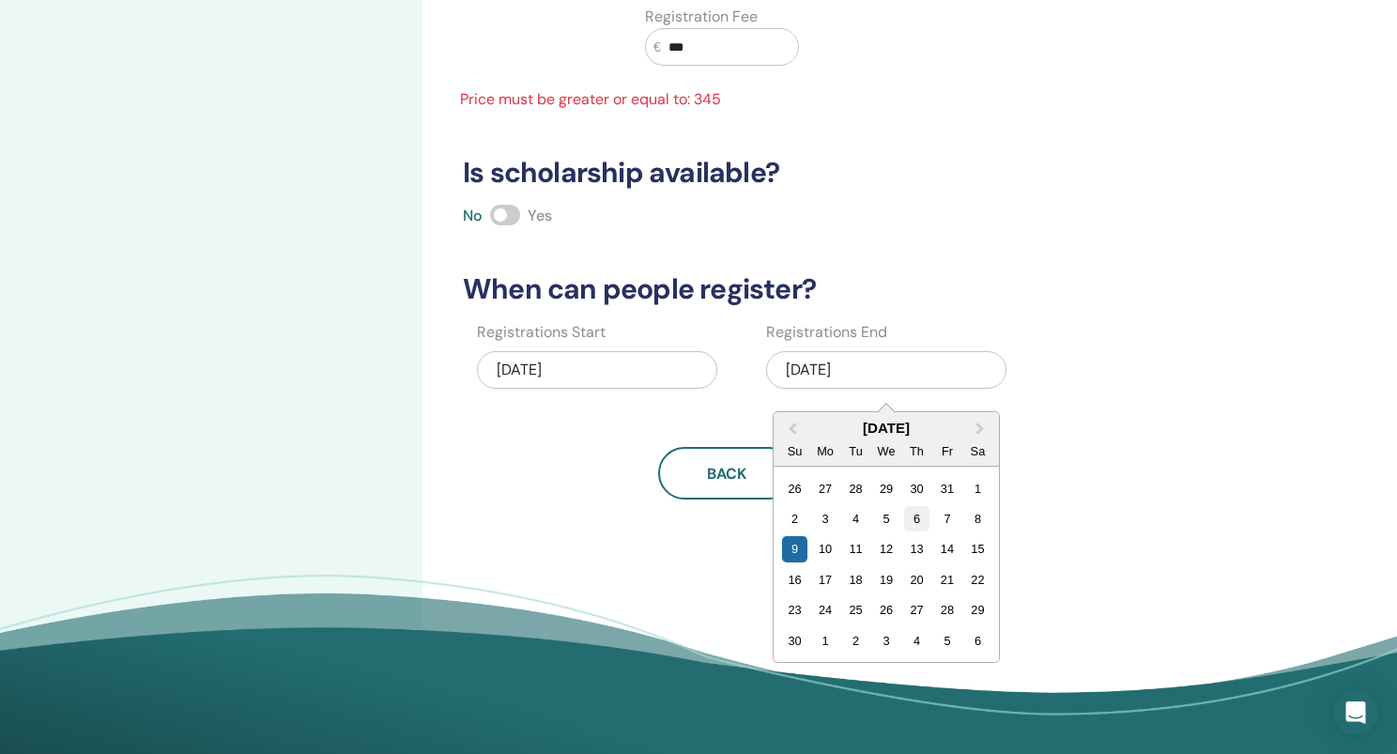
click at [913, 519] on div "6" at bounding box center [916, 518] width 25 height 25
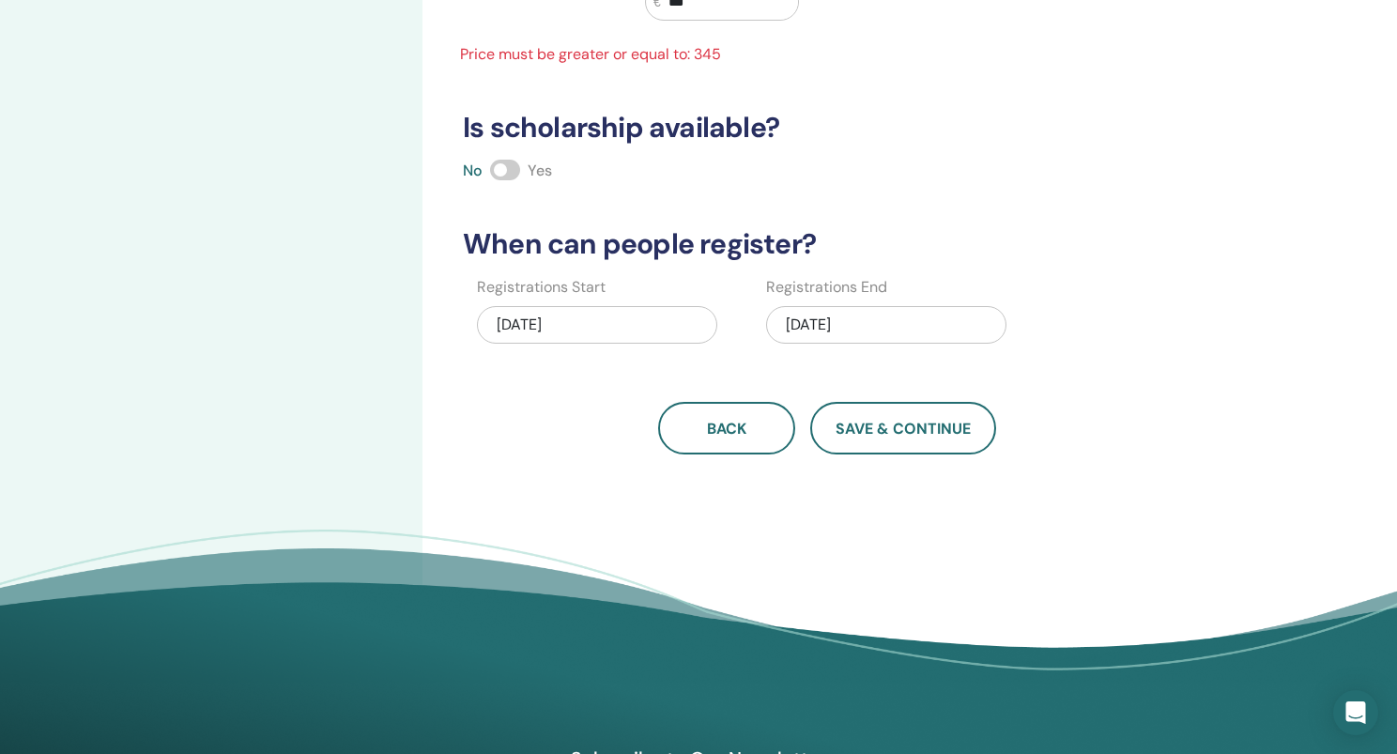
scroll to position [278, 0]
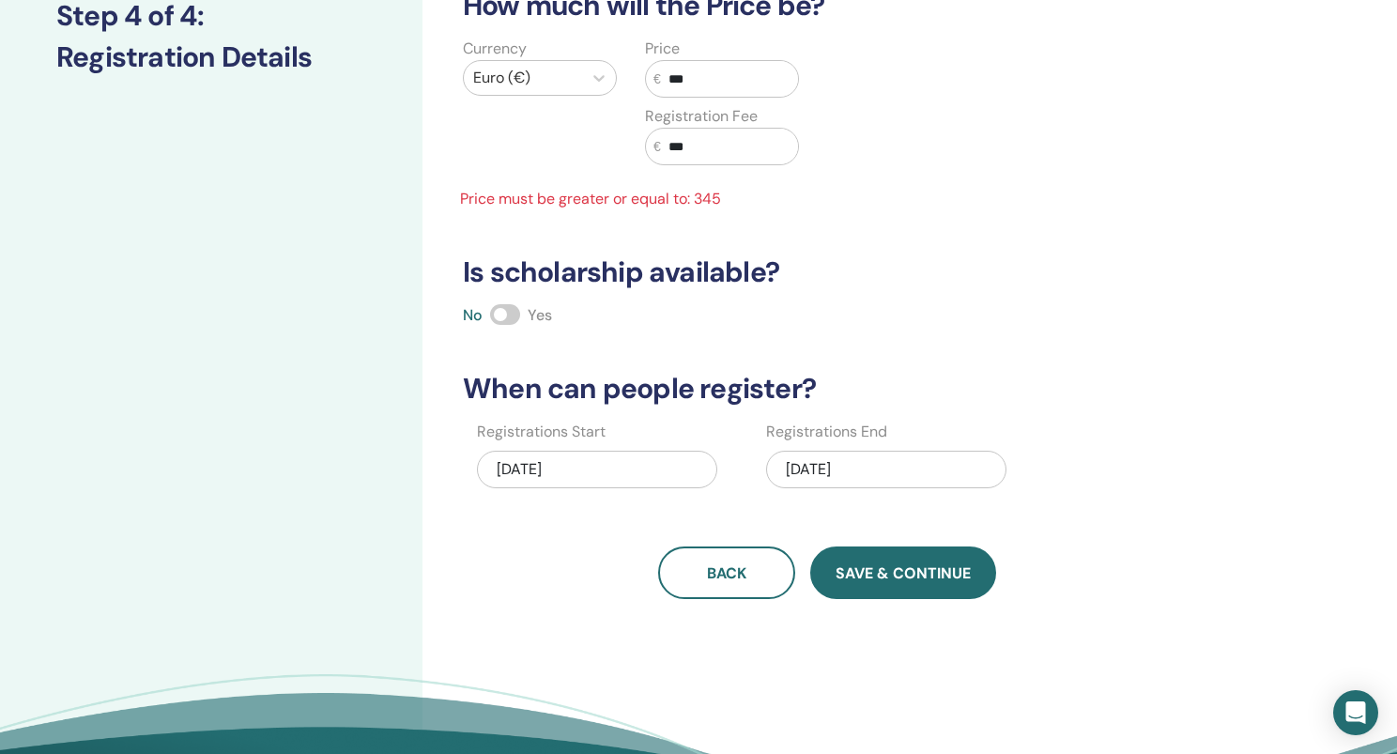
click at [913, 568] on span "Save & Continue" at bounding box center [903, 573] width 135 height 20
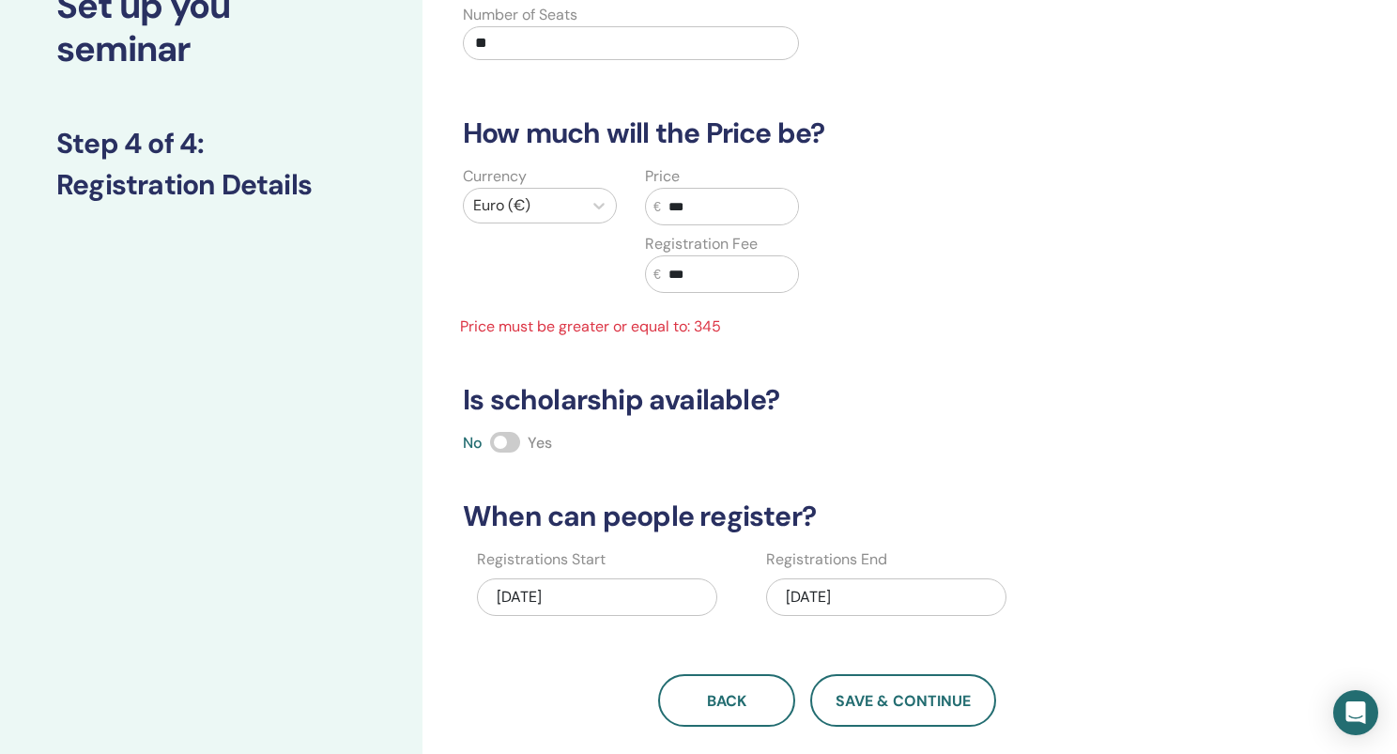
scroll to position [139, 0]
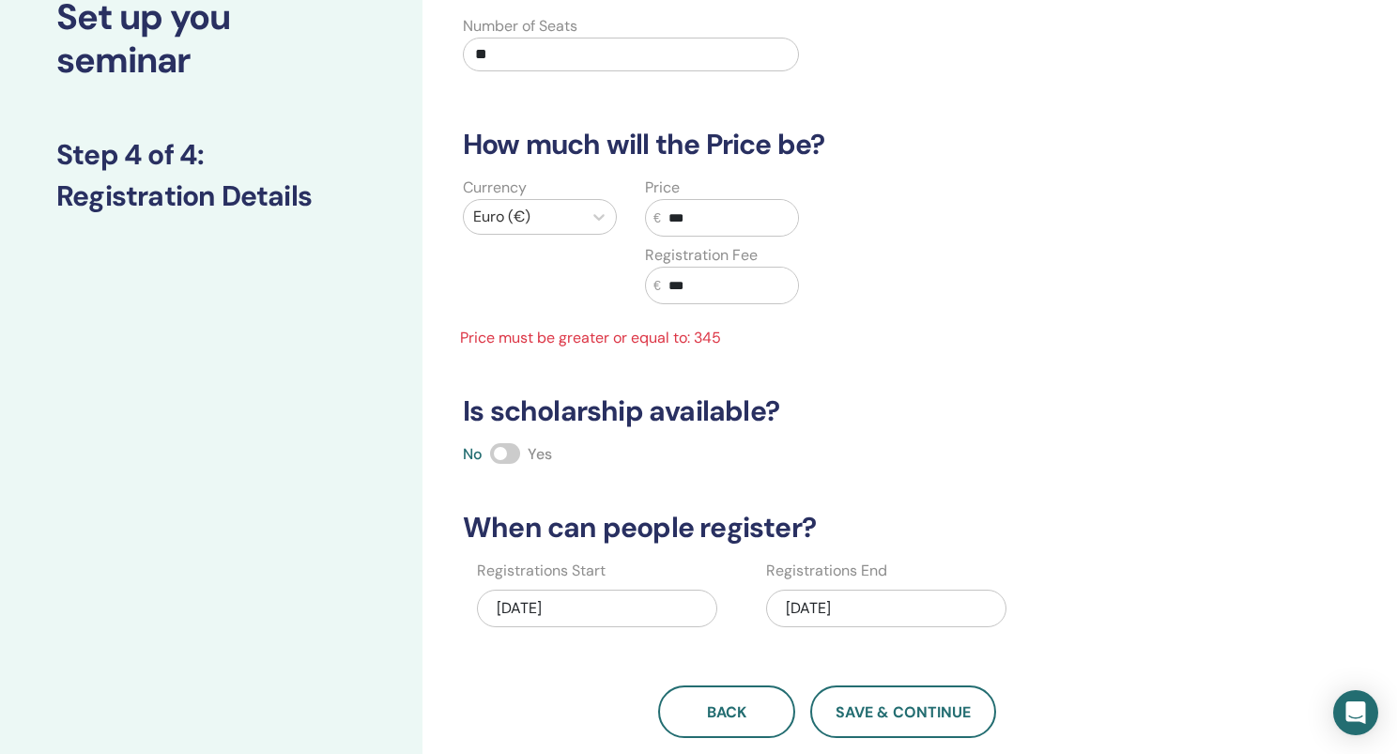
drag, startPoint x: 706, startPoint y: 286, endPoint x: 642, endPoint y: 284, distance: 63.9
click at [642, 284] on div "Price € *** Registration Fee € ***" at bounding box center [722, 251] width 182 height 150
click at [676, 217] on input "***" at bounding box center [729, 218] width 137 height 36
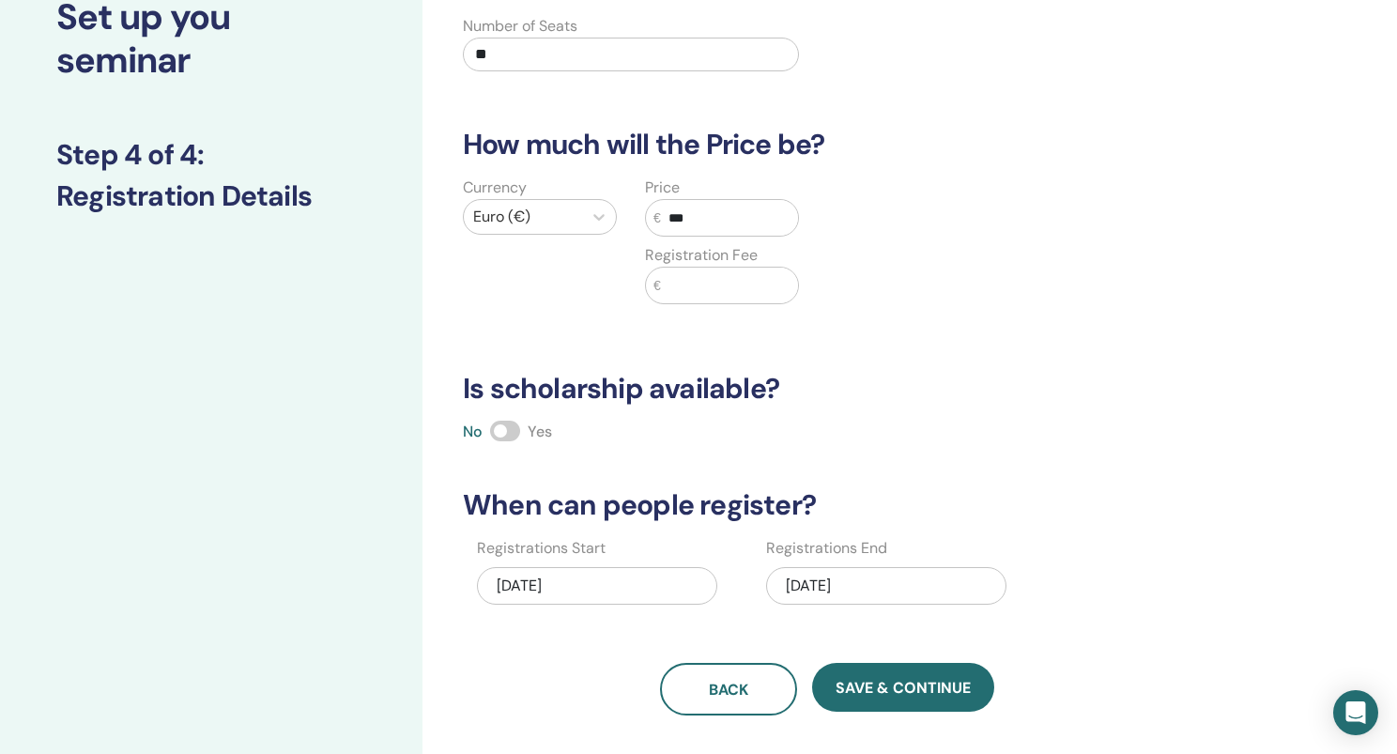
type input "***"
click at [681, 288] on input "text" at bounding box center [729, 286] width 137 height 36
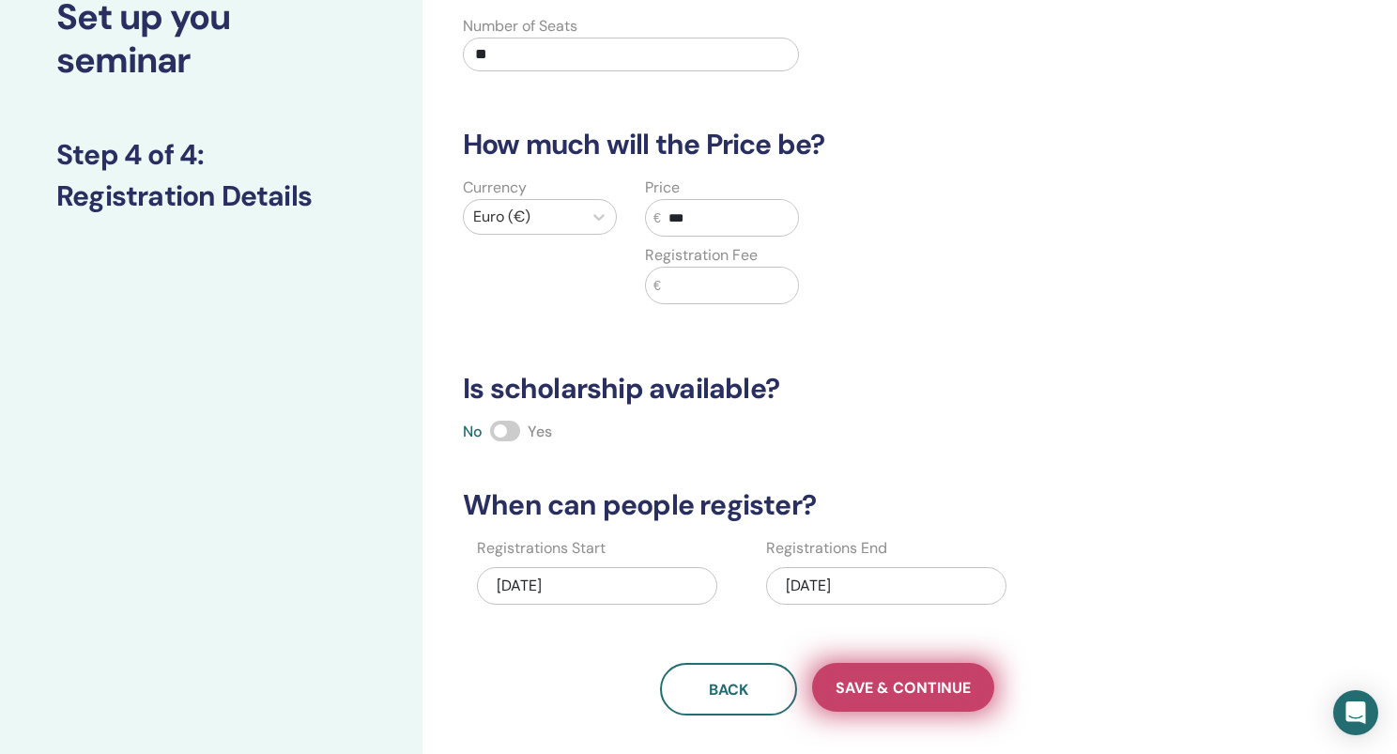
click at [914, 681] on span "Save & Continue" at bounding box center [903, 688] width 135 height 20
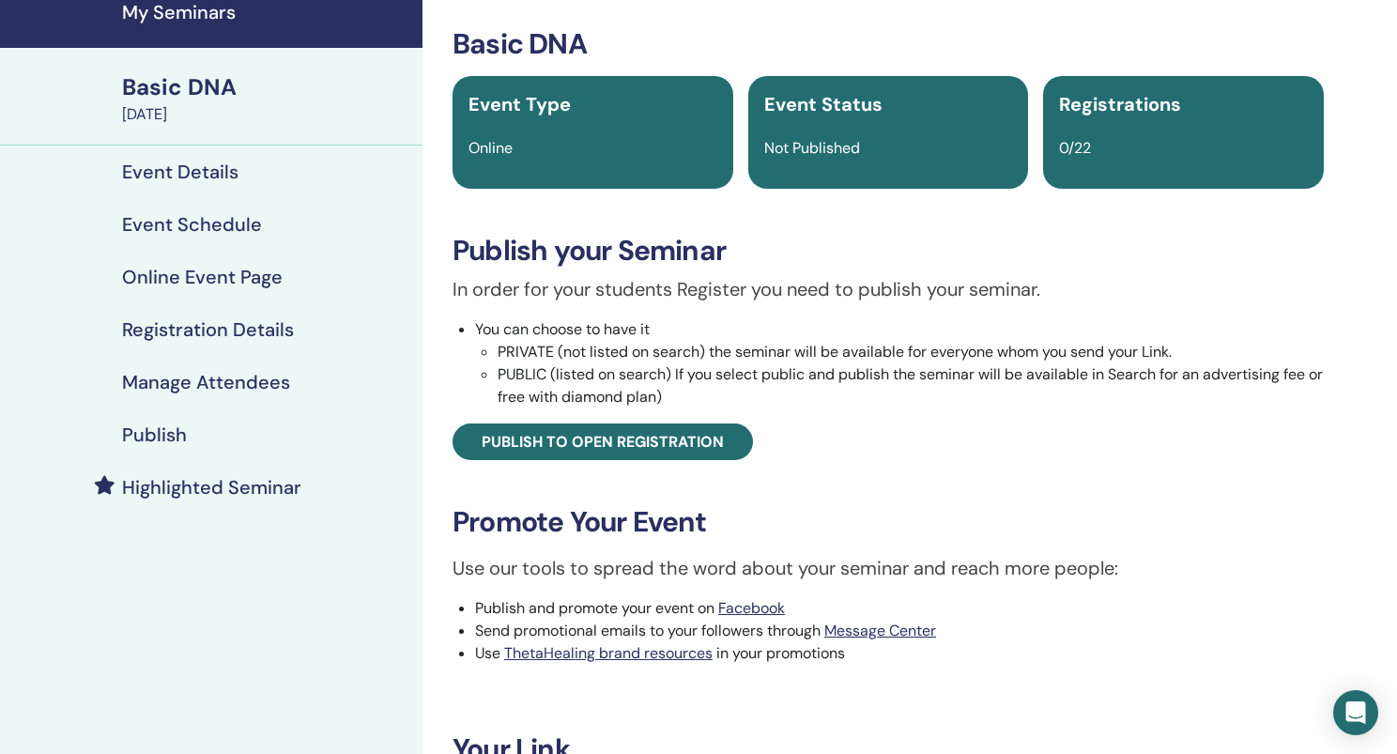
scroll to position [80, 0]
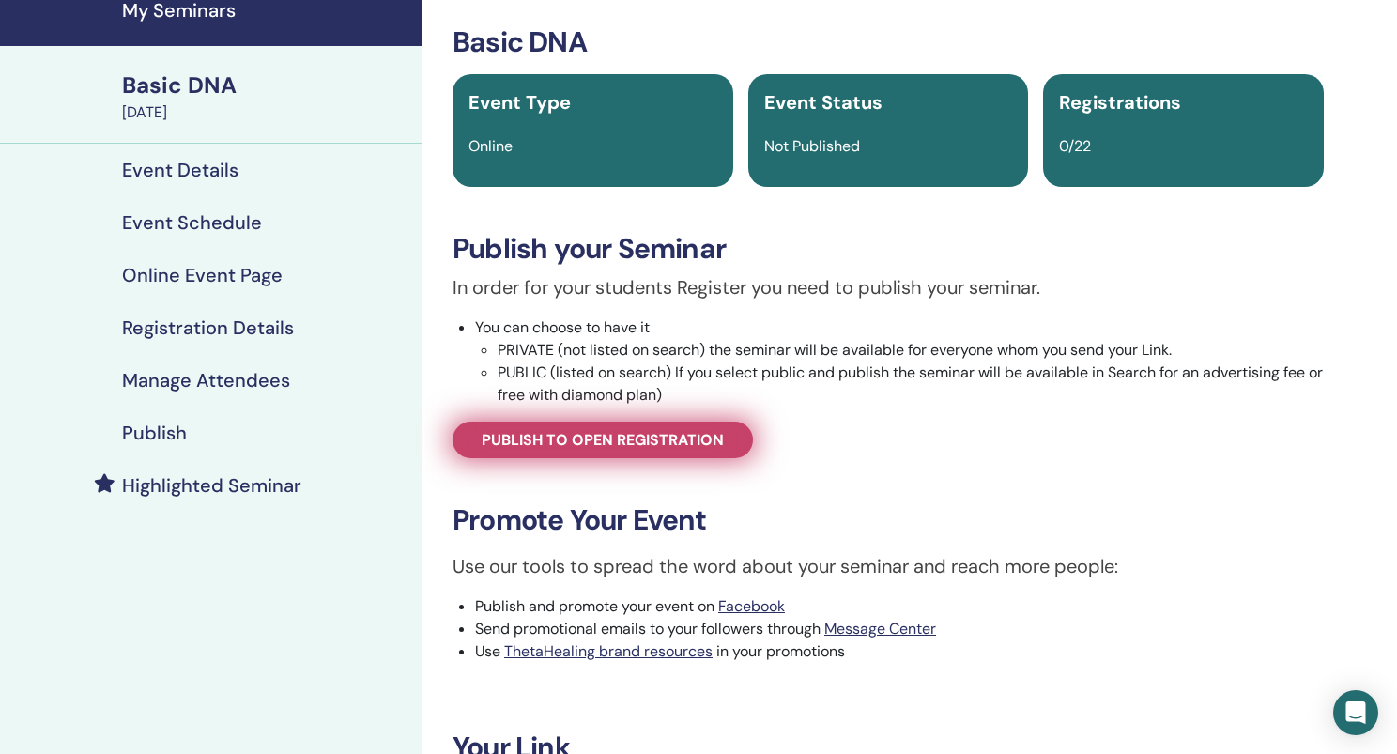
click at [693, 447] on span "Publish to open registration" at bounding box center [603, 440] width 242 height 20
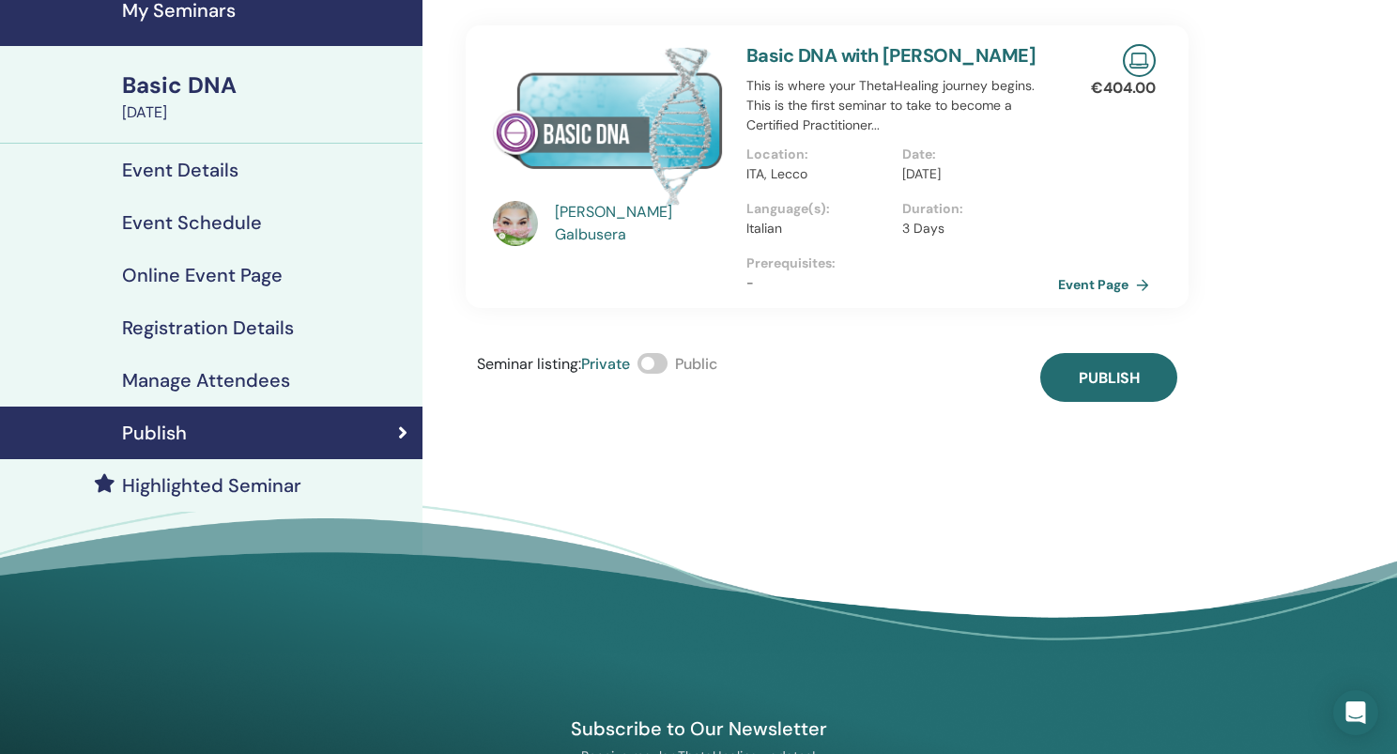
click at [666, 361] on span at bounding box center [652, 363] width 30 height 21
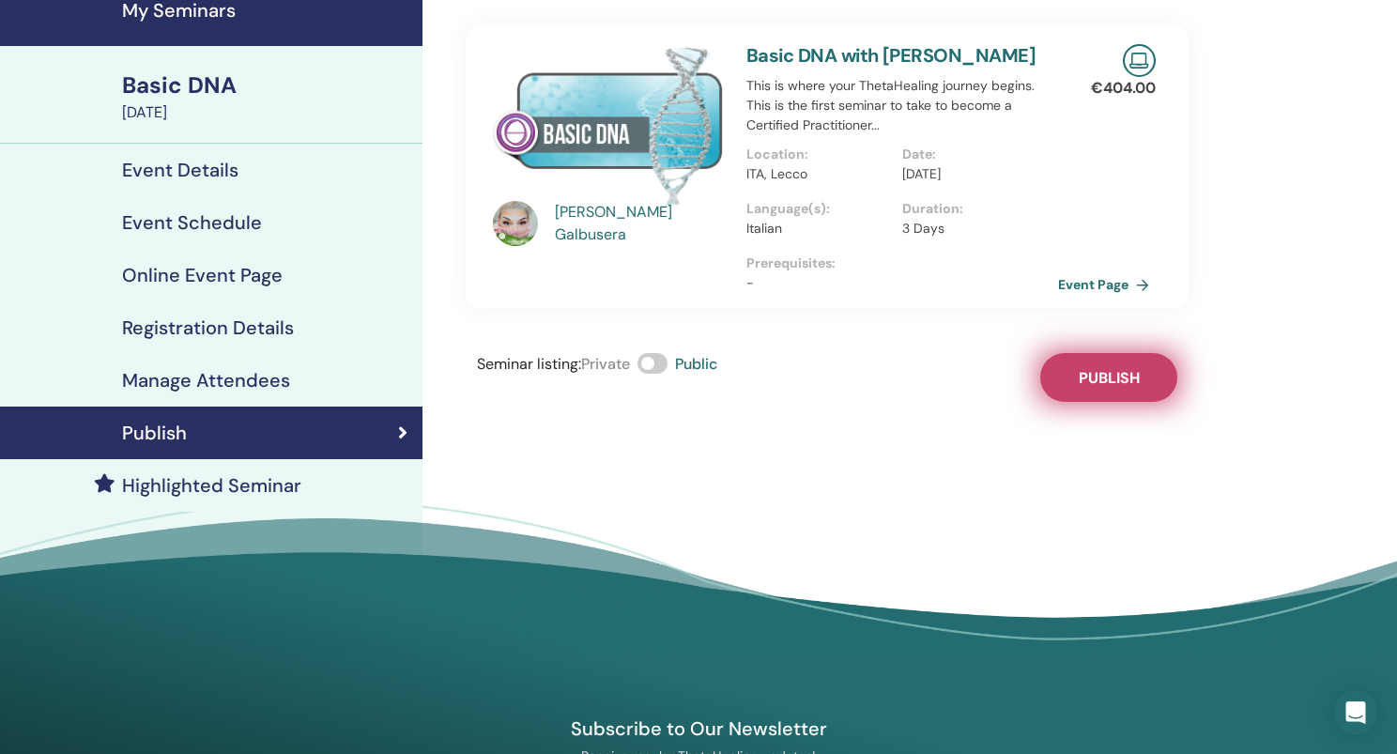
click at [1099, 368] on span "Publish" at bounding box center [1109, 378] width 61 height 20
click at [1102, 282] on link "Event Page" at bounding box center [1110, 284] width 99 height 28
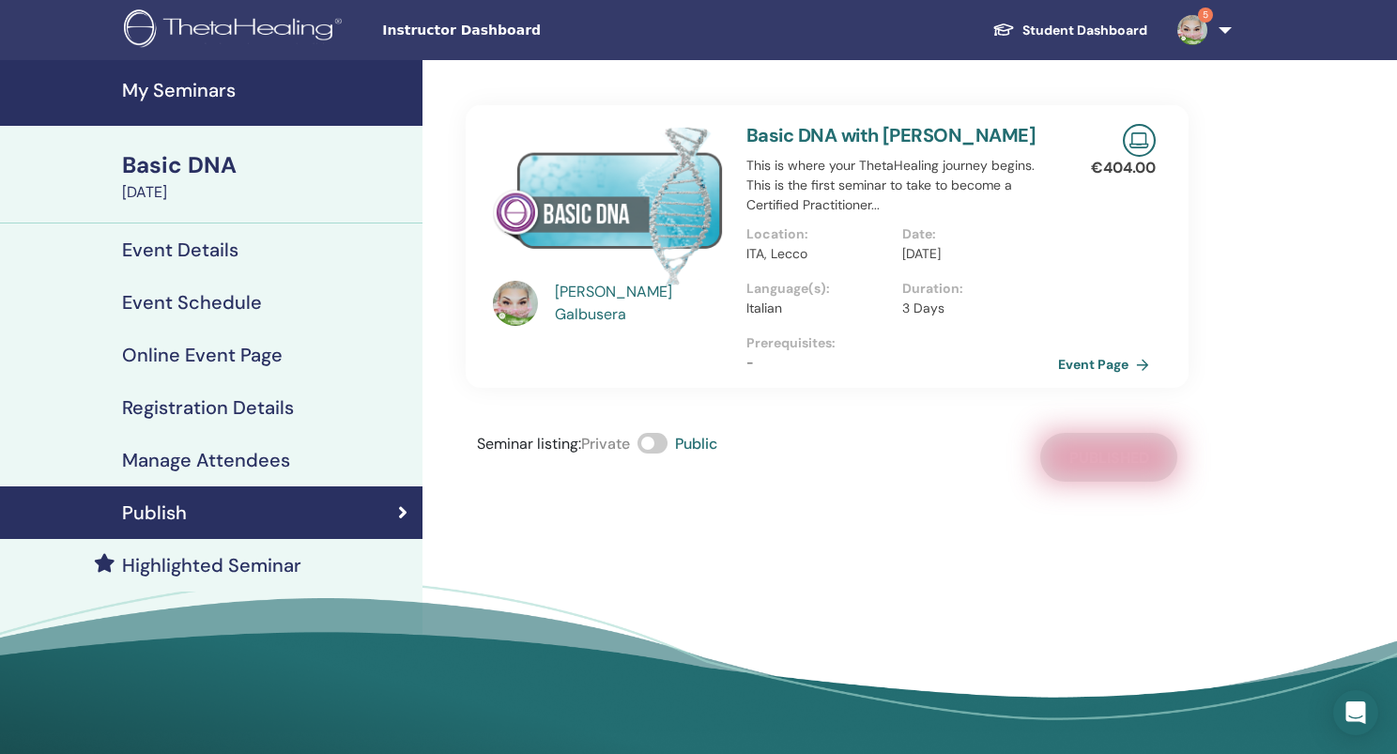
click at [223, 248] on h4 "Event Details" at bounding box center [180, 249] width 116 height 23
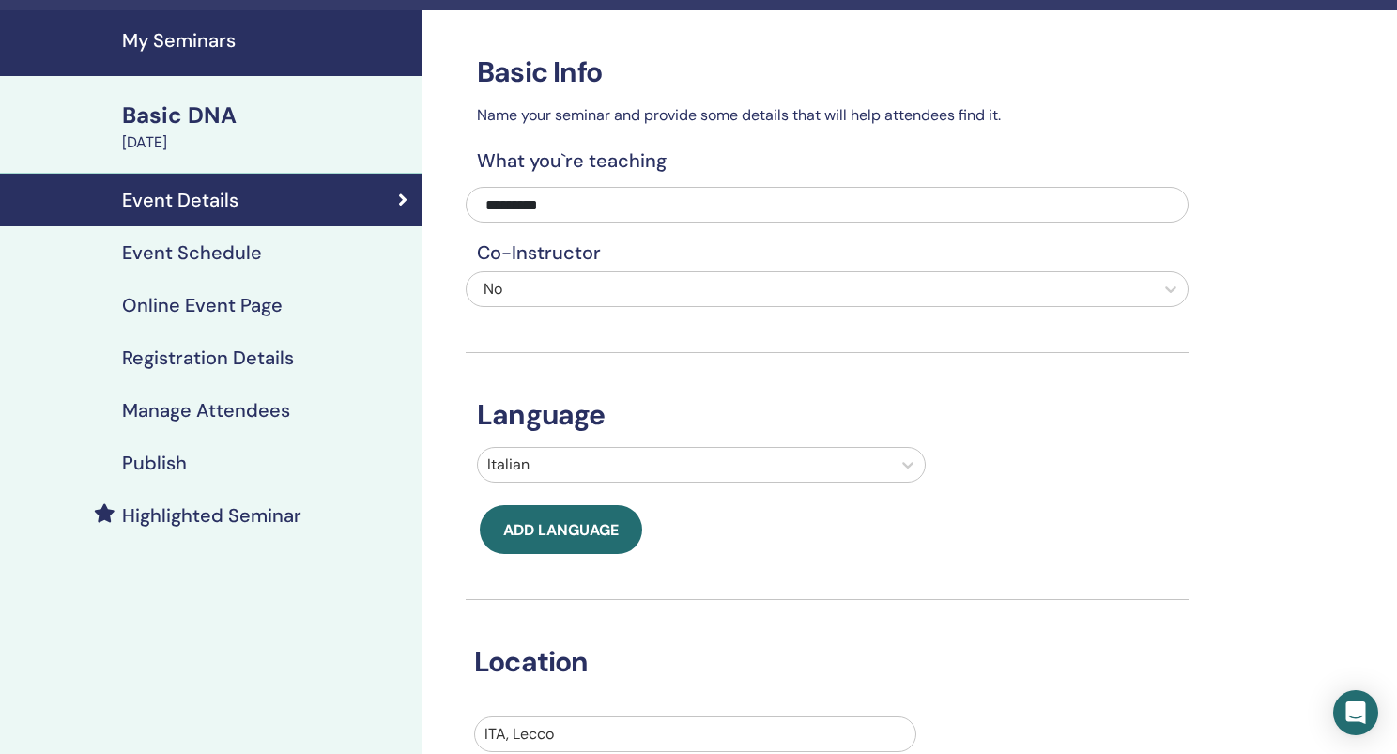
scroll to position [55, 0]
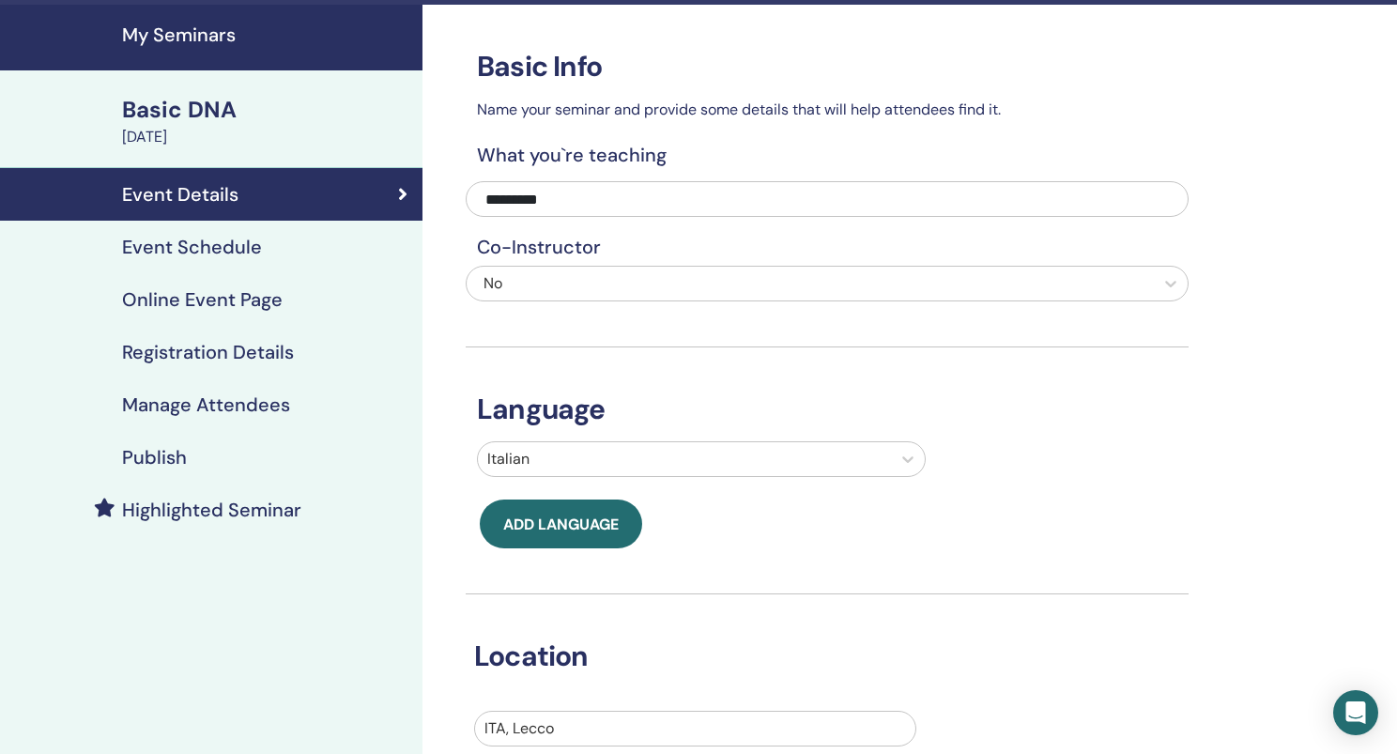
click at [173, 254] on h4 "Event Schedule" at bounding box center [192, 247] width 140 height 23
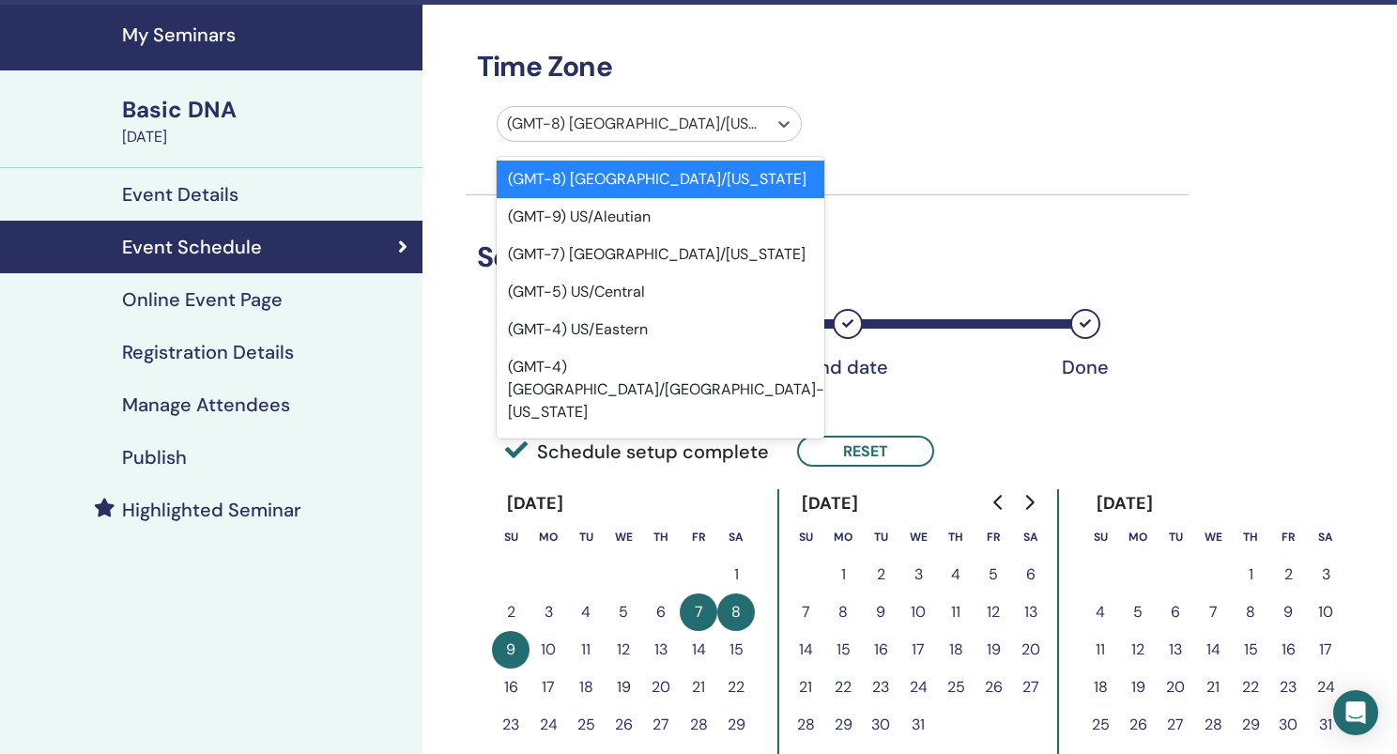
click at [610, 123] on div "(GMT-8) US/Alaska" at bounding box center [632, 124] width 251 height 23
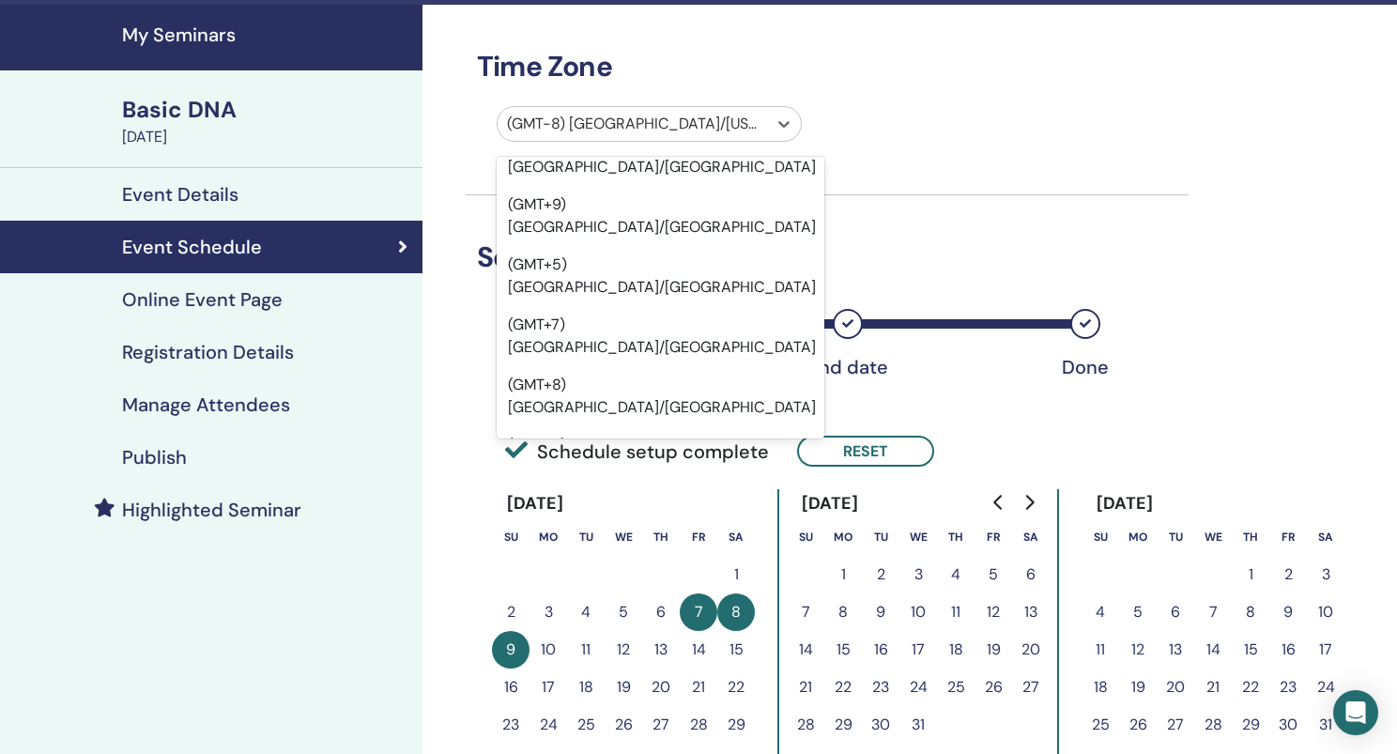
scroll to position [17617, 0]
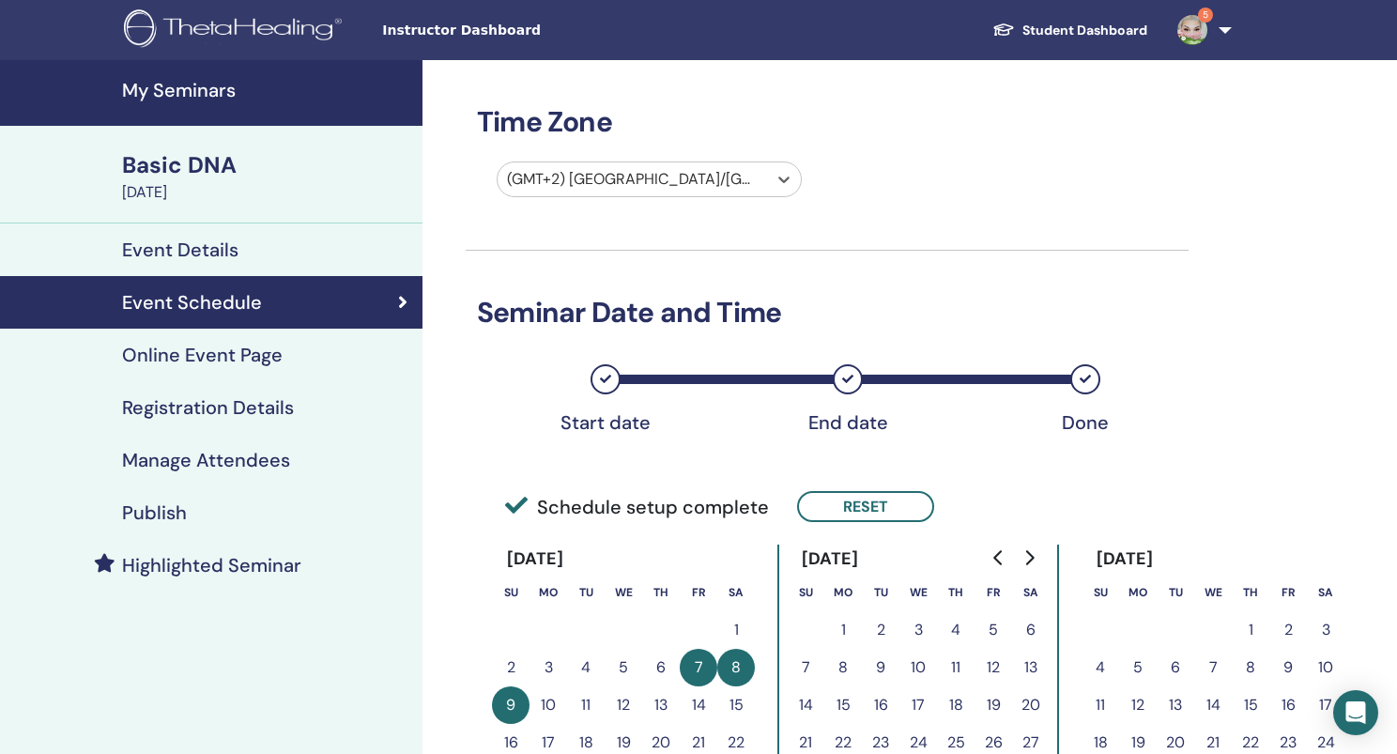
scroll to position [0, 0]
click at [651, 185] on div "(GMT+2) [GEOGRAPHIC_DATA]/[GEOGRAPHIC_DATA]" at bounding box center [632, 179] width 251 height 23
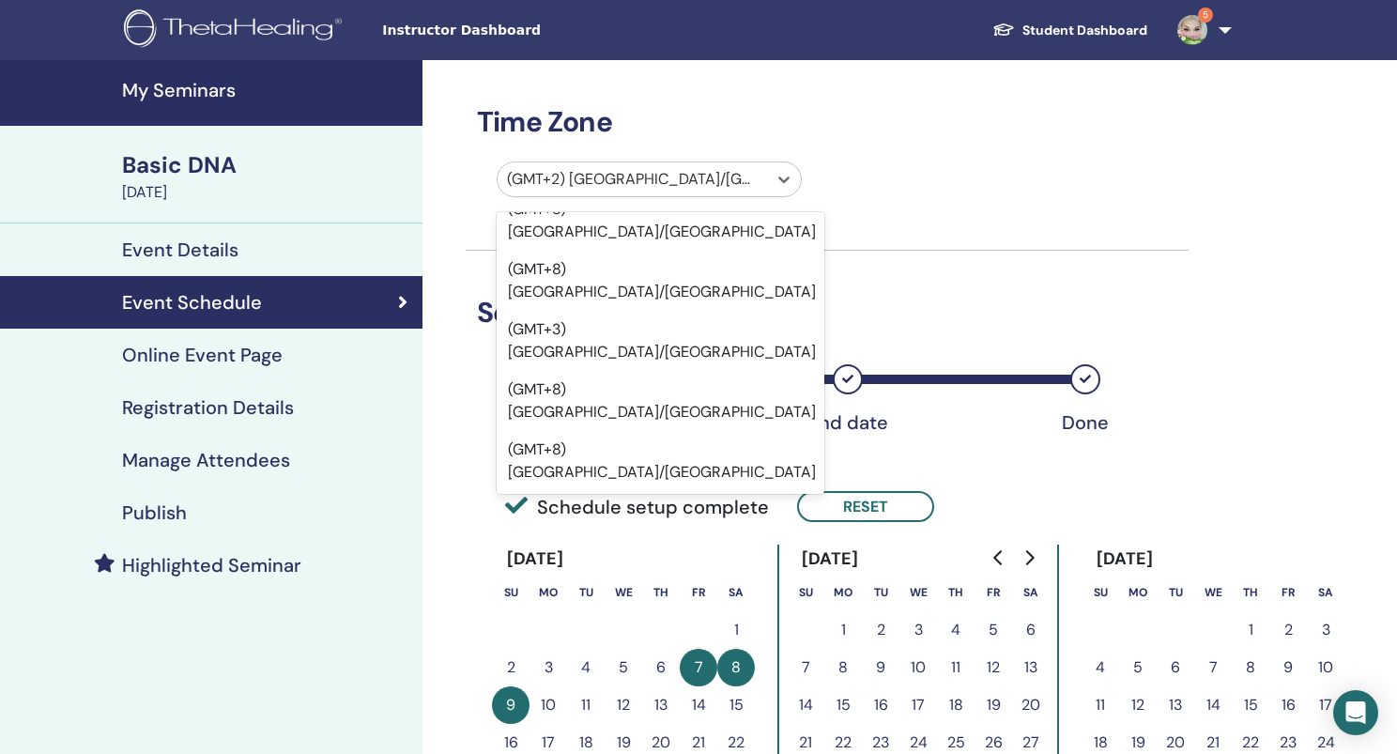
scroll to position [17841, 0]
click at [1171, 119] on h3 "Time Zone" at bounding box center [827, 122] width 723 height 34
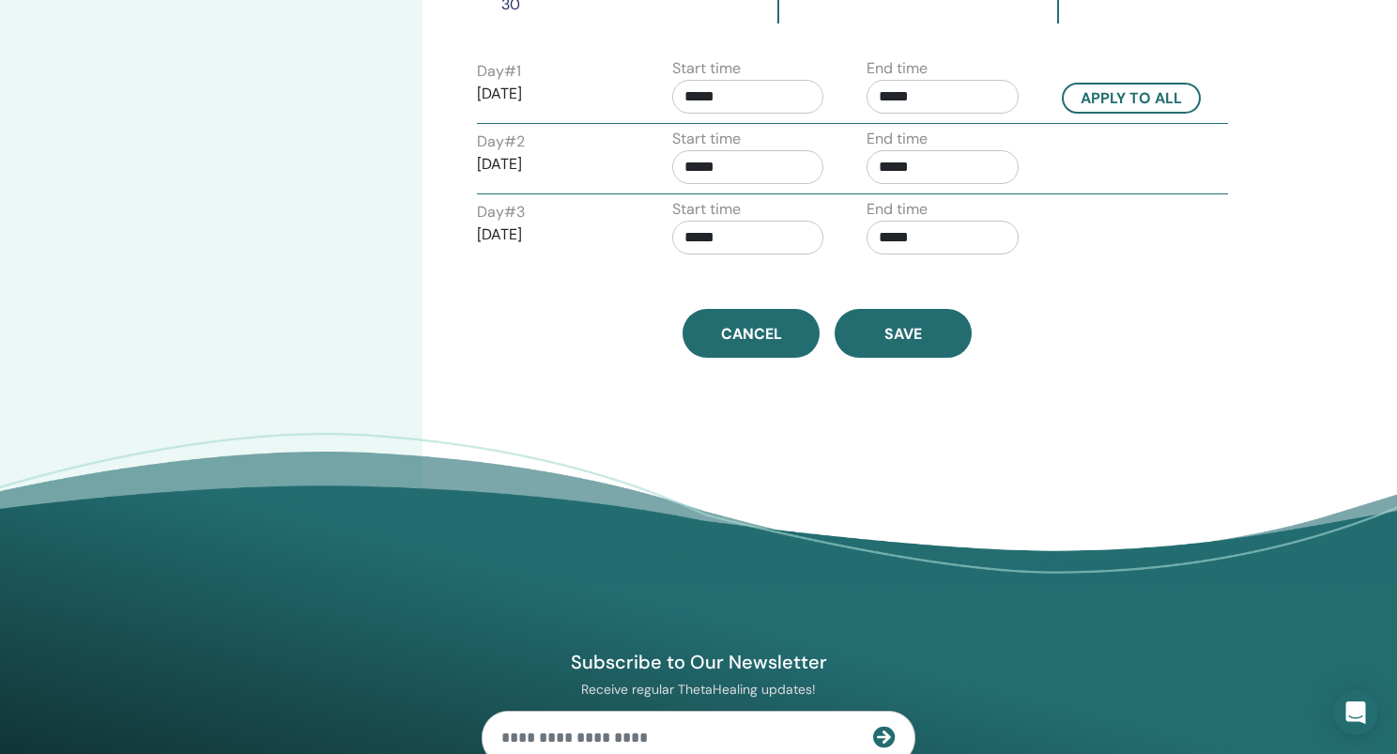
scroll to position [775, 0]
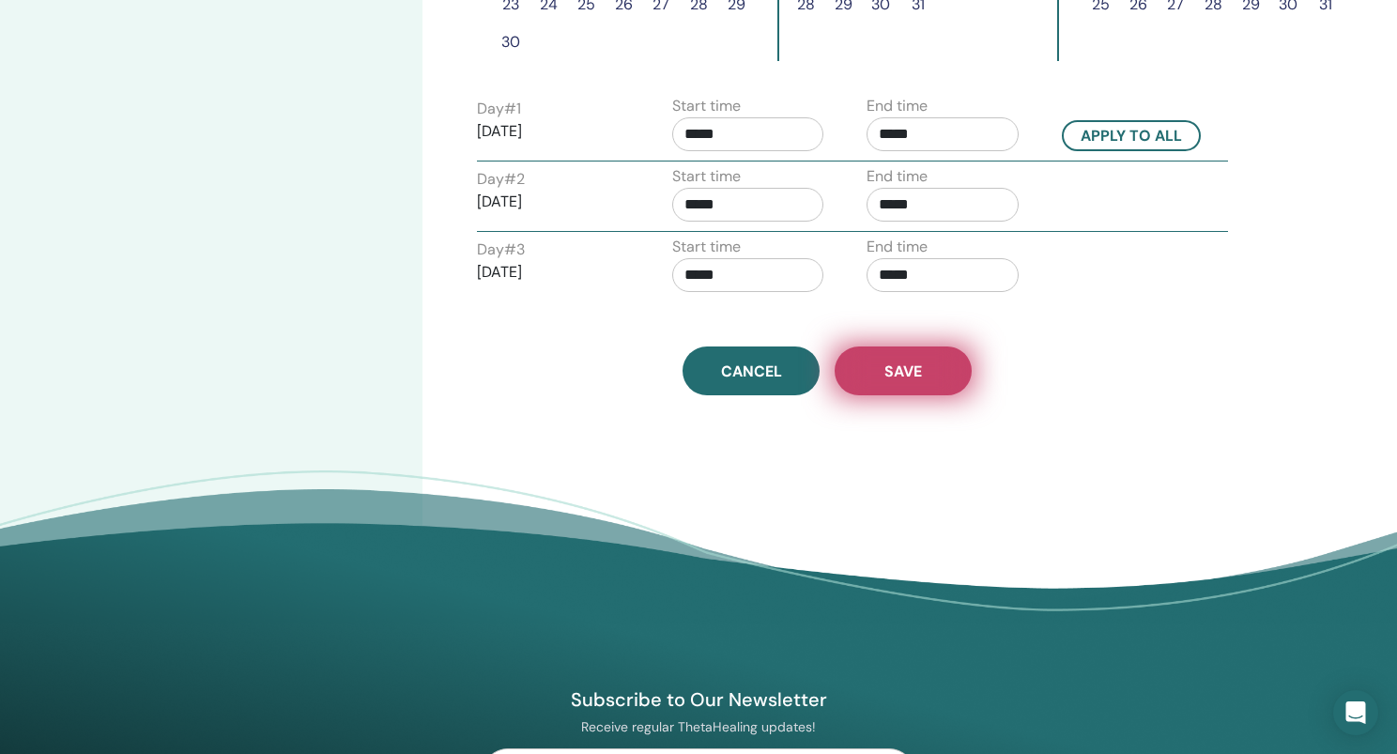
click at [882, 365] on button "Save" at bounding box center [903, 370] width 137 height 49
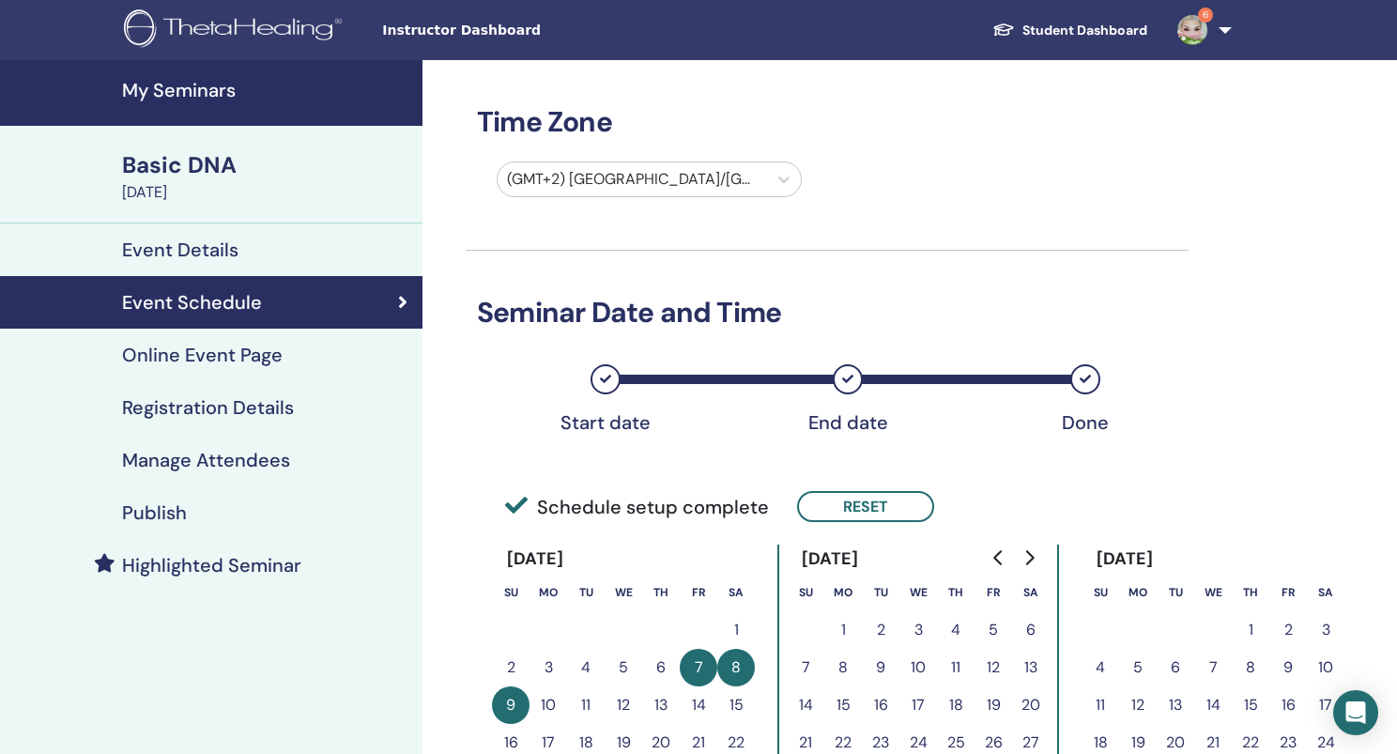
click at [258, 353] on h4 "Online Event Page" at bounding box center [202, 355] width 161 height 23
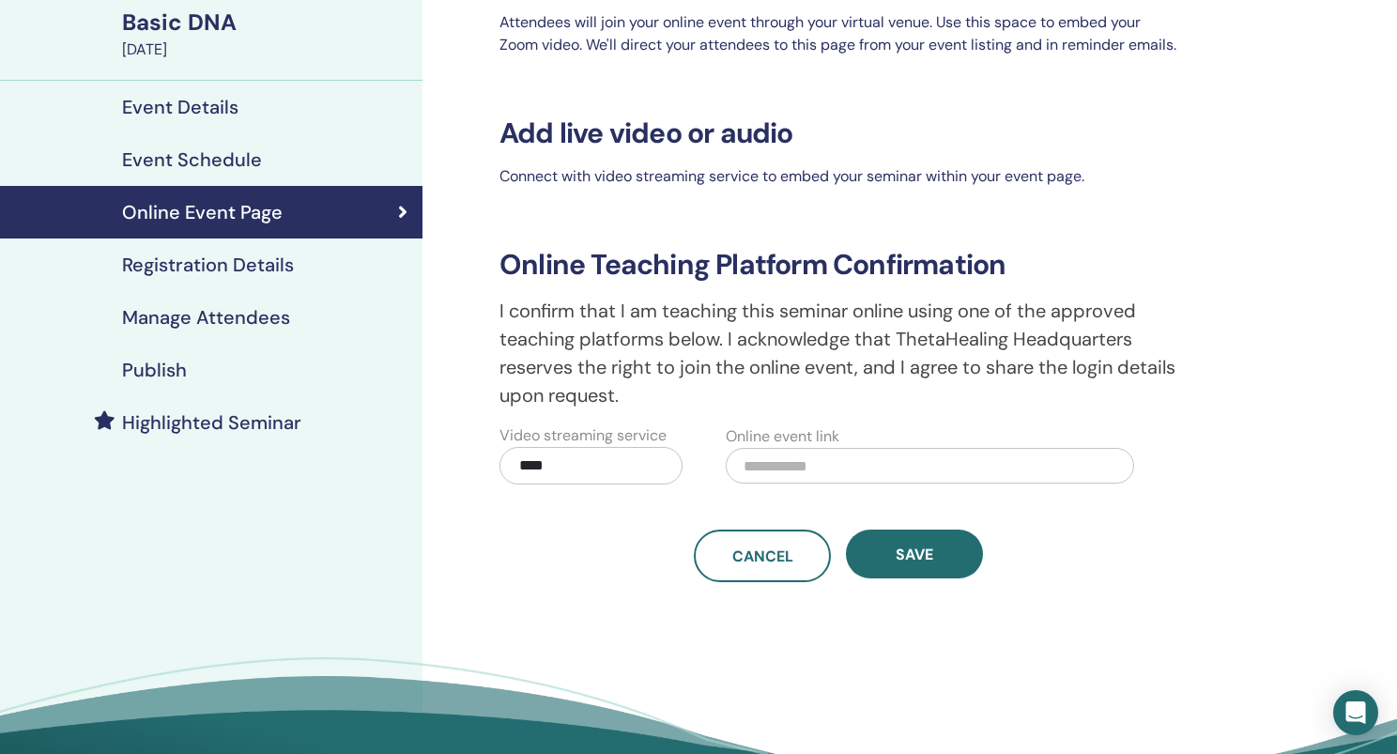
scroll to position [135, 0]
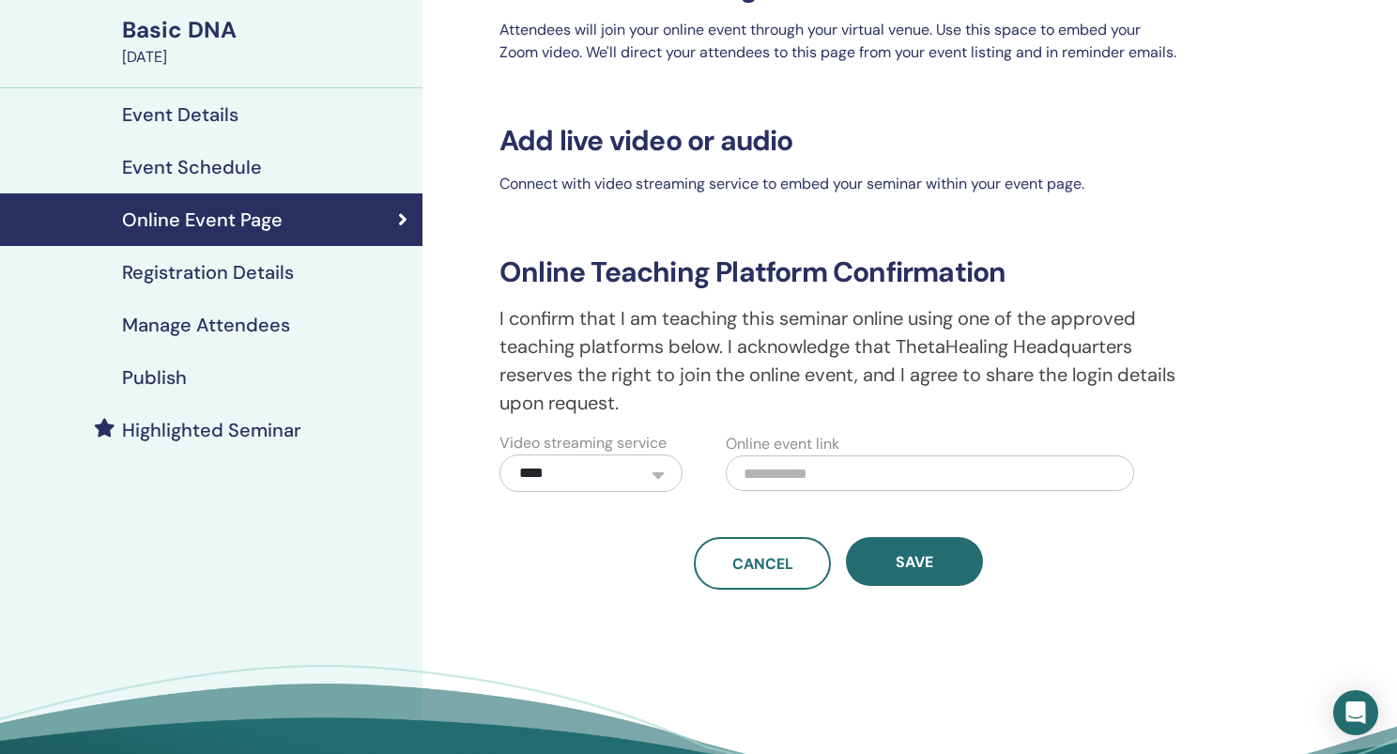
click at [238, 274] on h4 "Registration Details" at bounding box center [208, 272] width 172 height 23
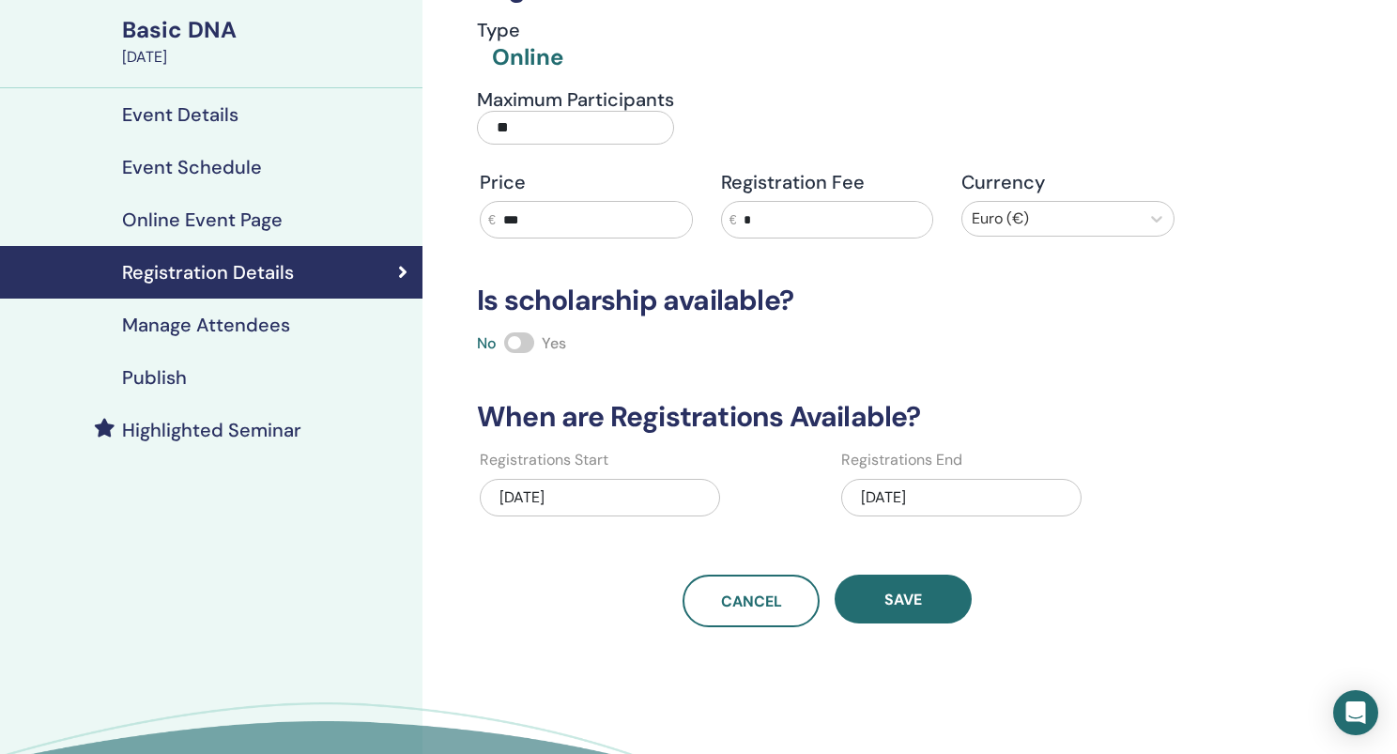
click at [169, 384] on h4 "Publish" at bounding box center [154, 377] width 65 height 23
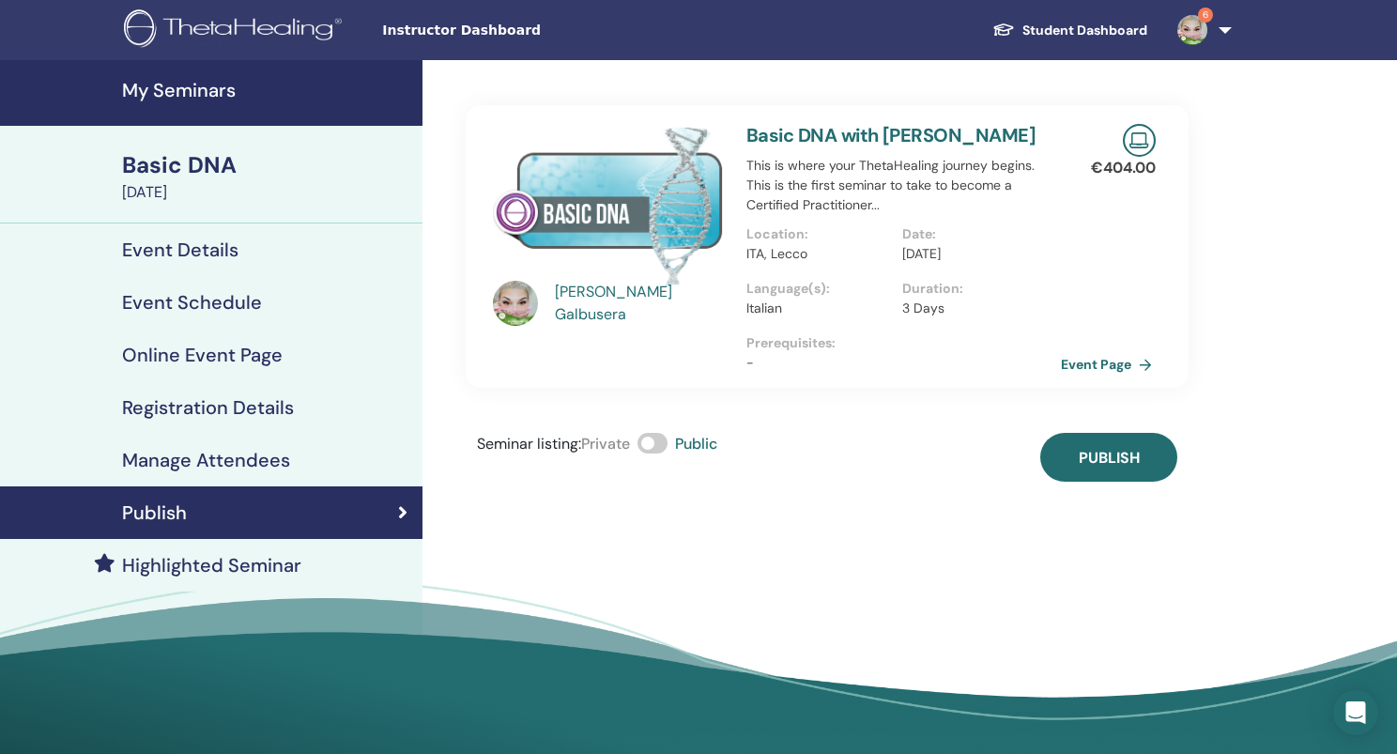
click at [1078, 369] on link "Event Page" at bounding box center [1110, 364] width 99 height 28
